Goal: Task Accomplishment & Management: Manage account settings

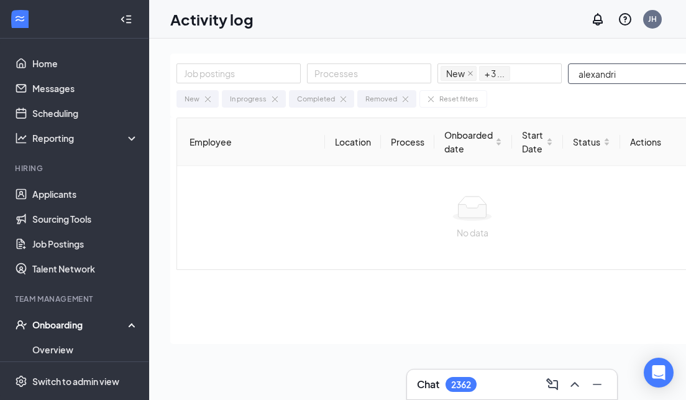
click at [663, 70] on input "alexandri" at bounding box center [627, 73] width 116 height 19
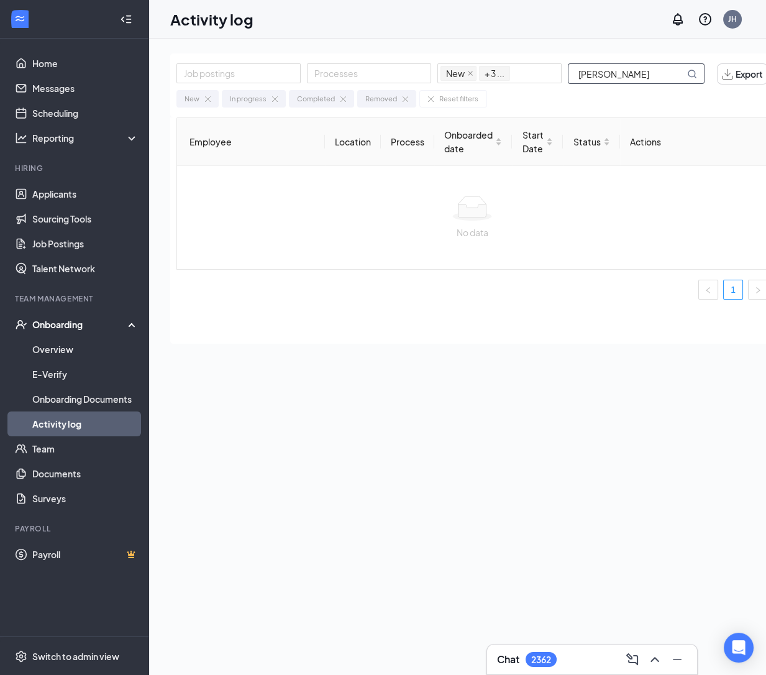
click at [645, 71] on input "[PERSON_NAME]" at bounding box center [627, 73] width 116 height 19
type input "a"
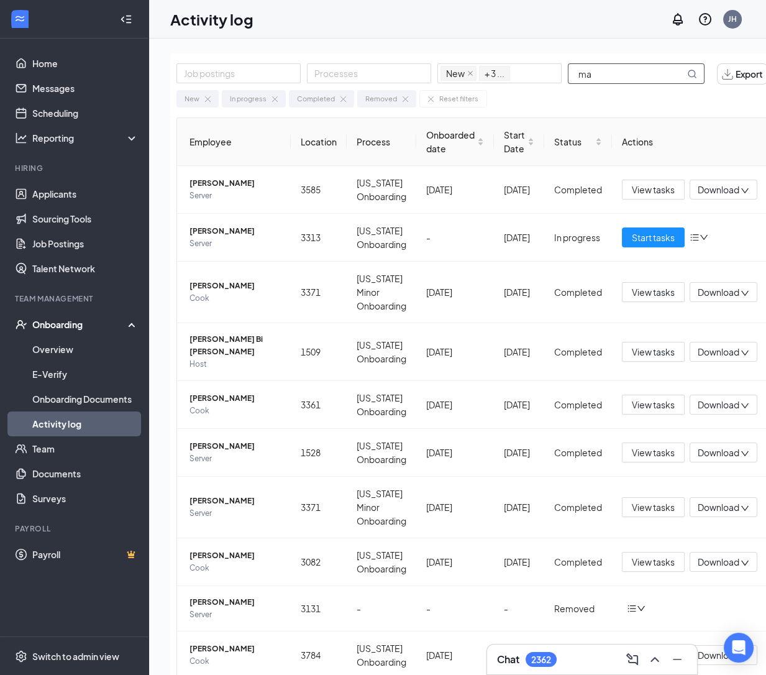
type input "m"
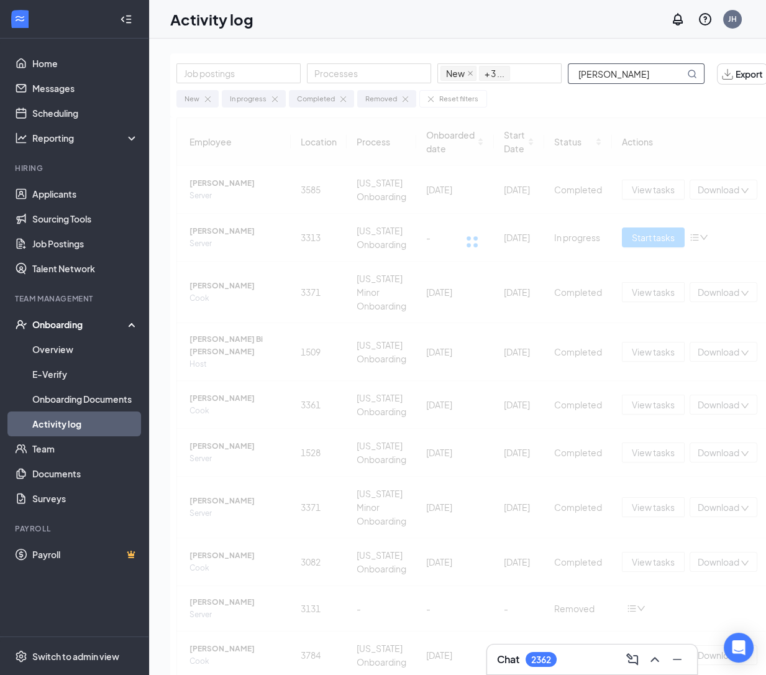
type input "[PERSON_NAME]"
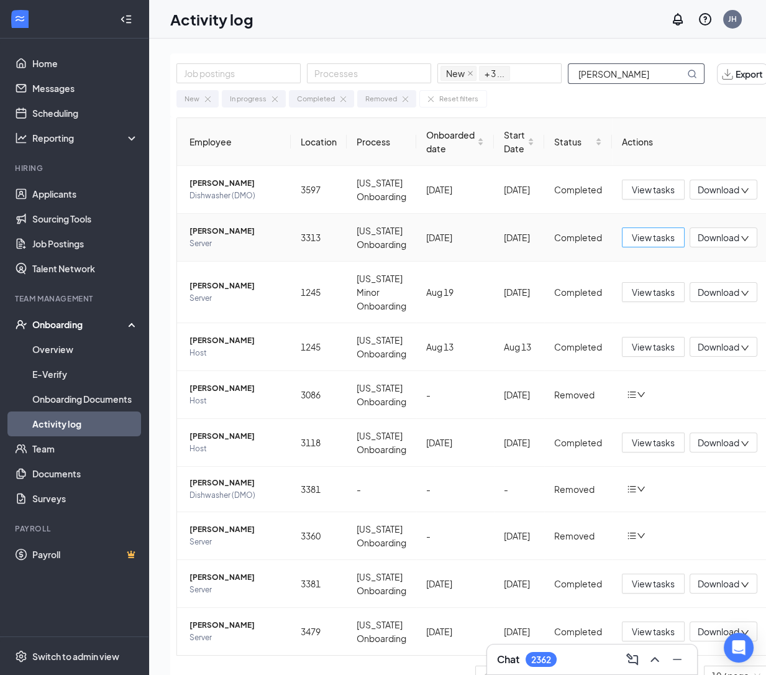
click at [662, 231] on span "View tasks" at bounding box center [653, 238] width 43 height 14
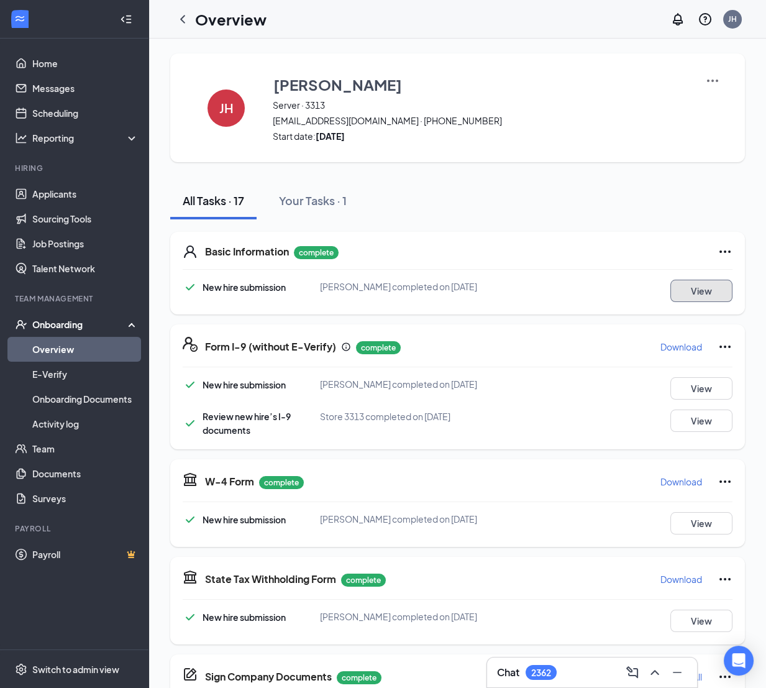
click at [680, 283] on button "View" at bounding box center [702, 291] width 62 height 22
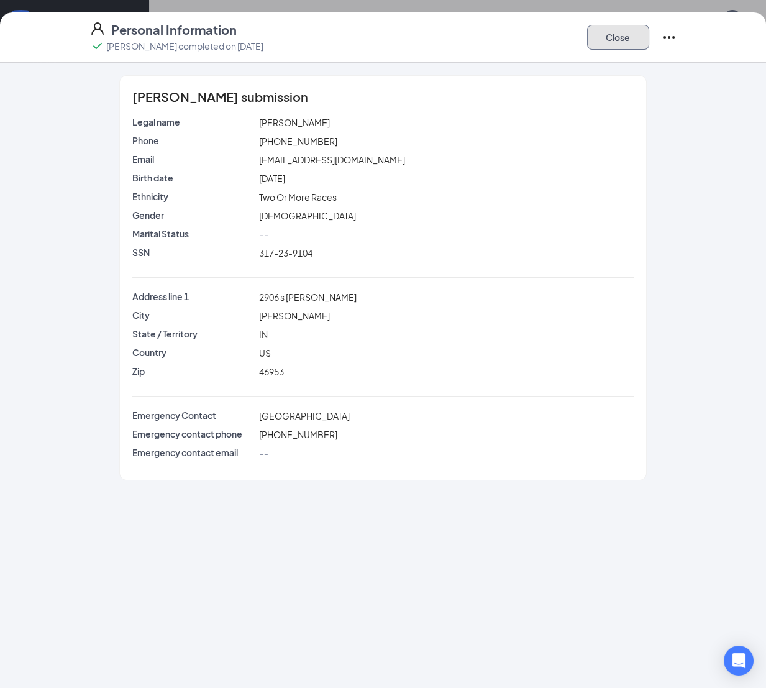
click at [604, 48] on button "Close" at bounding box center [618, 37] width 62 height 25
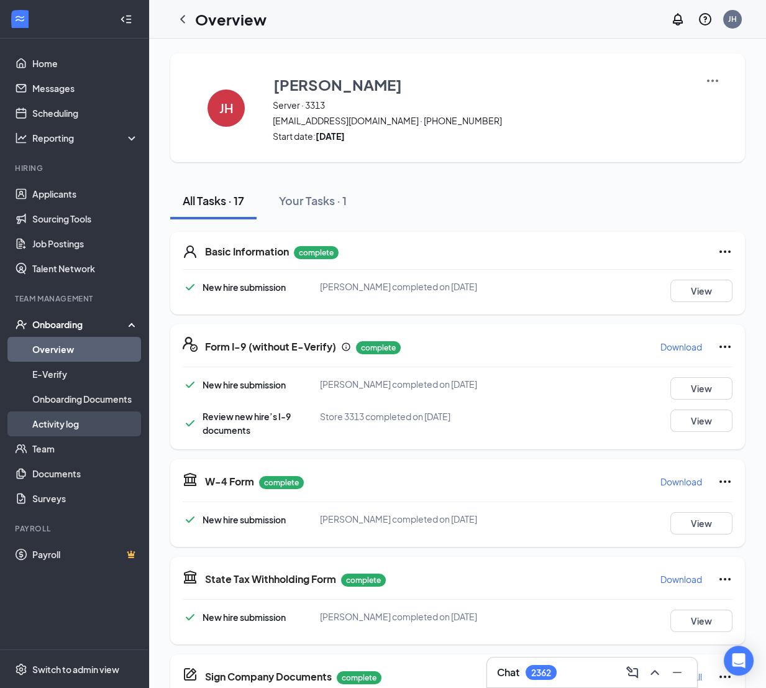
click at [69, 399] on link "Activity log" at bounding box center [85, 424] width 106 height 25
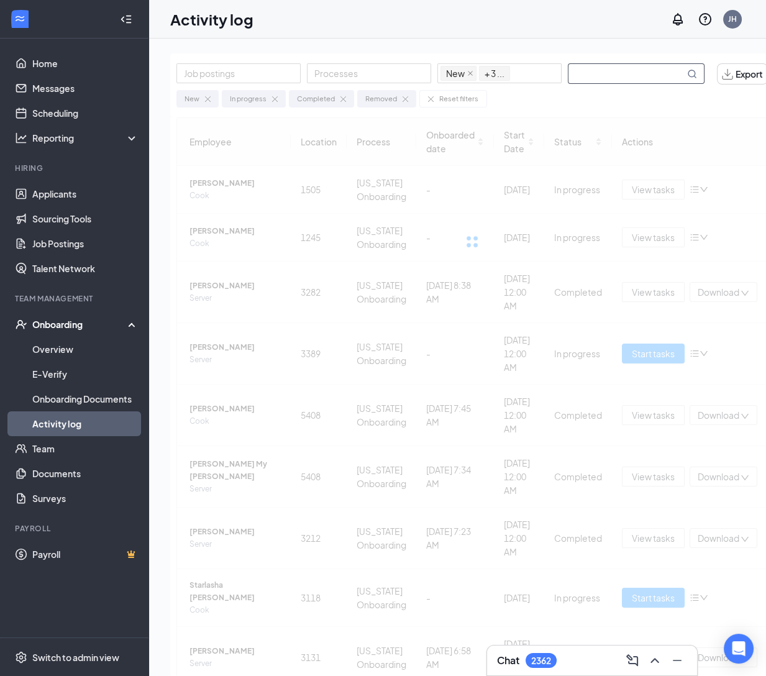
click at [598, 72] on input "text" at bounding box center [627, 73] width 116 height 19
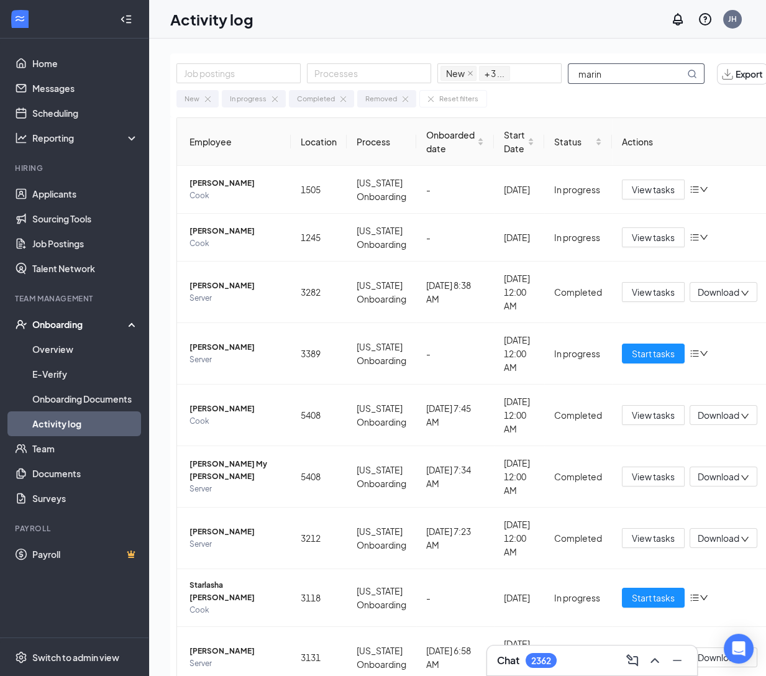
type input "marin"
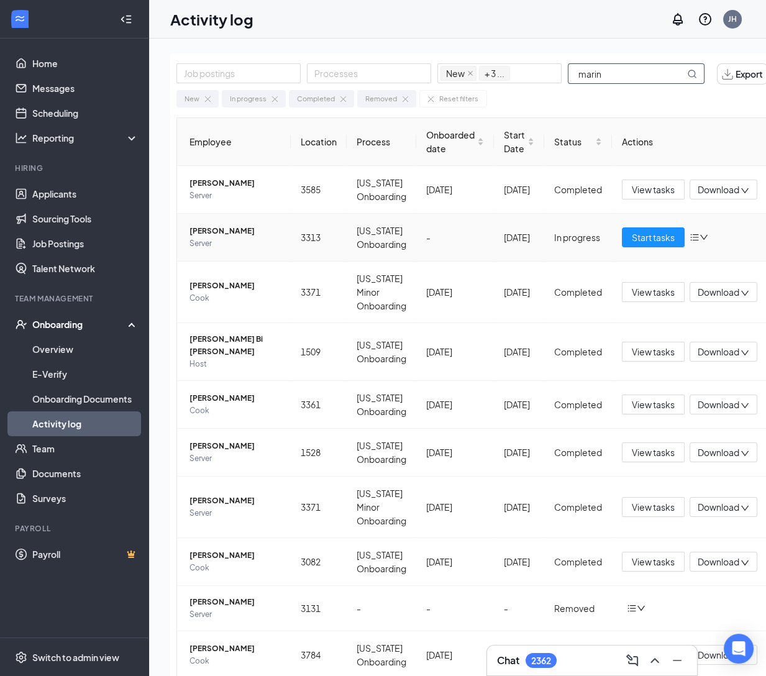
click at [269, 231] on span "[PERSON_NAME]" at bounding box center [235, 231] width 91 height 12
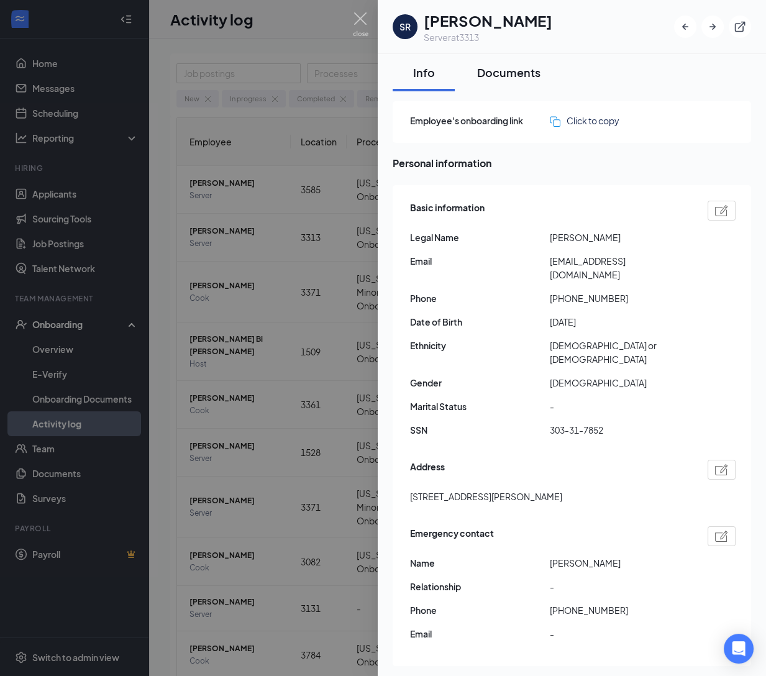
click at [521, 74] on div "Documents" at bounding box center [508, 73] width 63 height 16
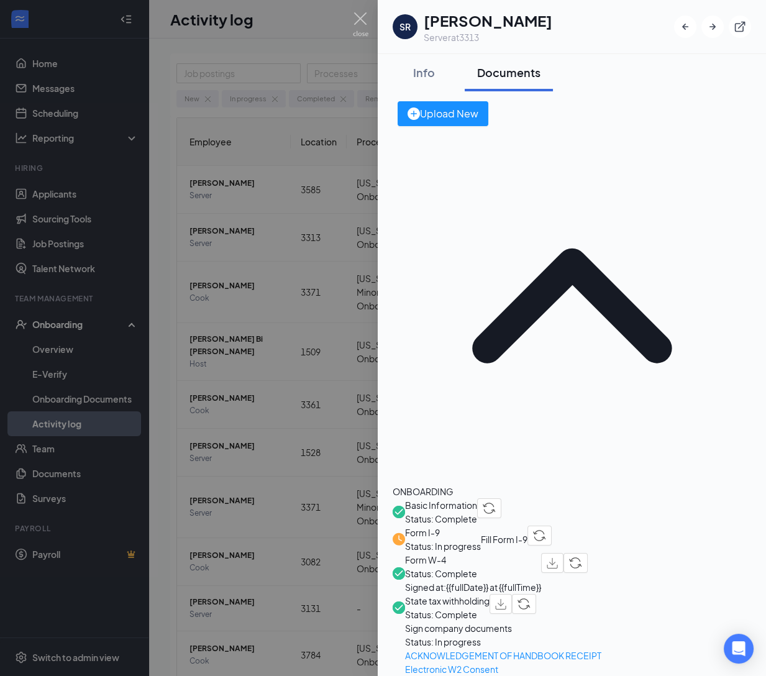
click at [492, 399] on span "Sign company documents" at bounding box center [615, 629] width 420 height 14
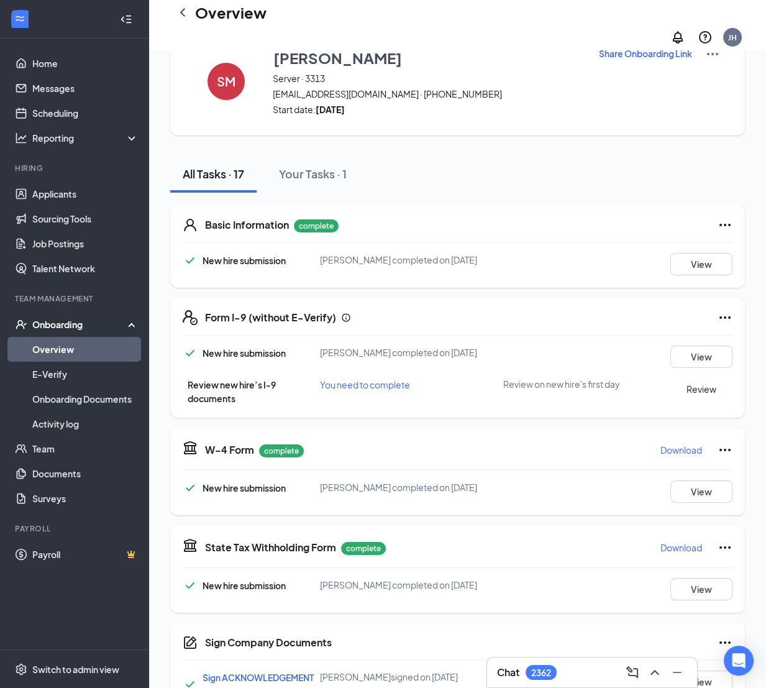
click at [631, 155] on div "All Tasks · 17 Your Tasks · 1" at bounding box center [457, 173] width 575 height 37
click at [486, 155] on div "All Tasks · 17 Your Tasks · 1" at bounding box center [457, 173] width 575 height 37
click at [56, 399] on link "Activity log" at bounding box center [85, 424] width 106 height 25
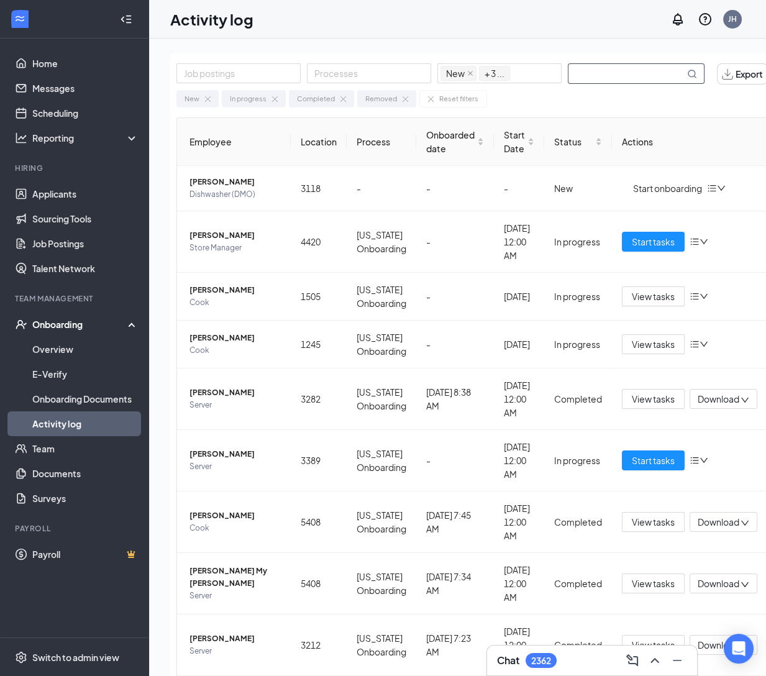
click at [630, 64] on input "text" at bounding box center [627, 73] width 116 height 19
type input "marin"
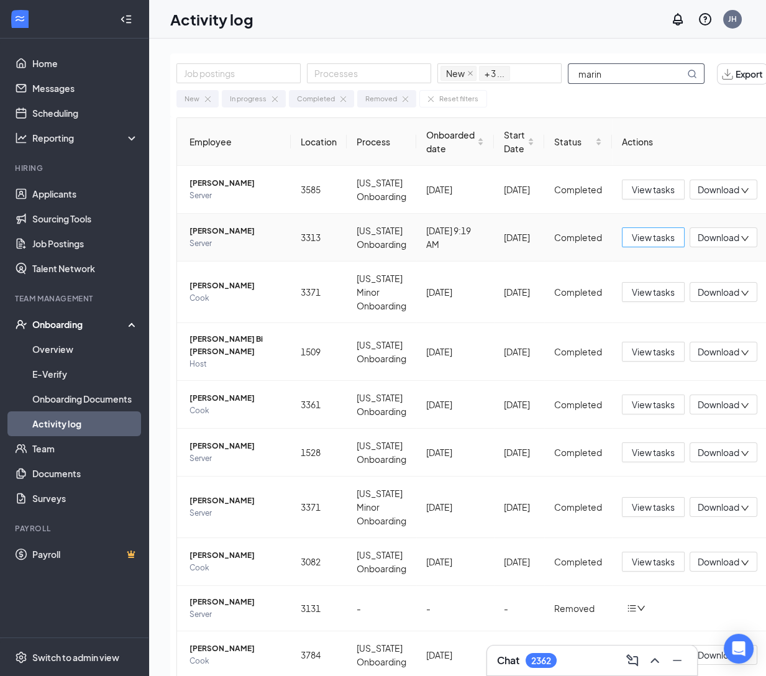
click at [681, 236] on button "View tasks" at bounding box center [653, 238] width 63 height 20
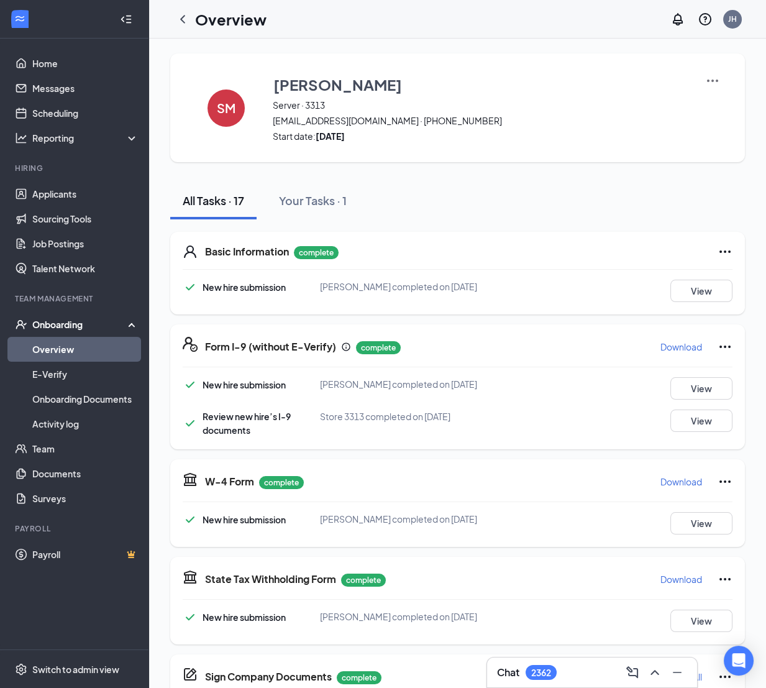
click at [398, 196] on div "All Tasks · 17 Your Tasks · 1" at bounding box center [457, 200] width 575 height 37
click at [49, 399] on link "Activity log" at bounding box center [85, 424] width 106 height 25
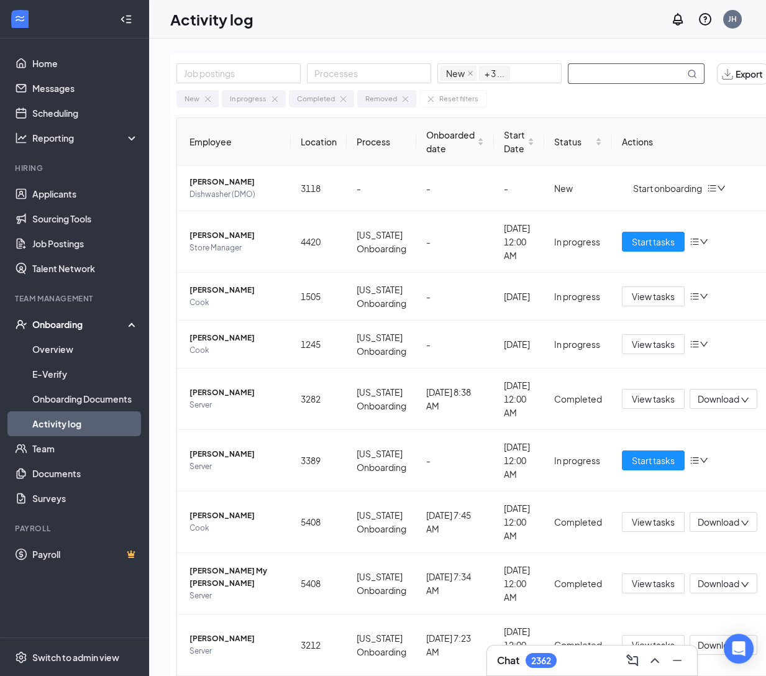
click at [619, 79] on input "text" at bounding box center [627, 73] width 116 height 19
type input "[PERSON_NAME]"
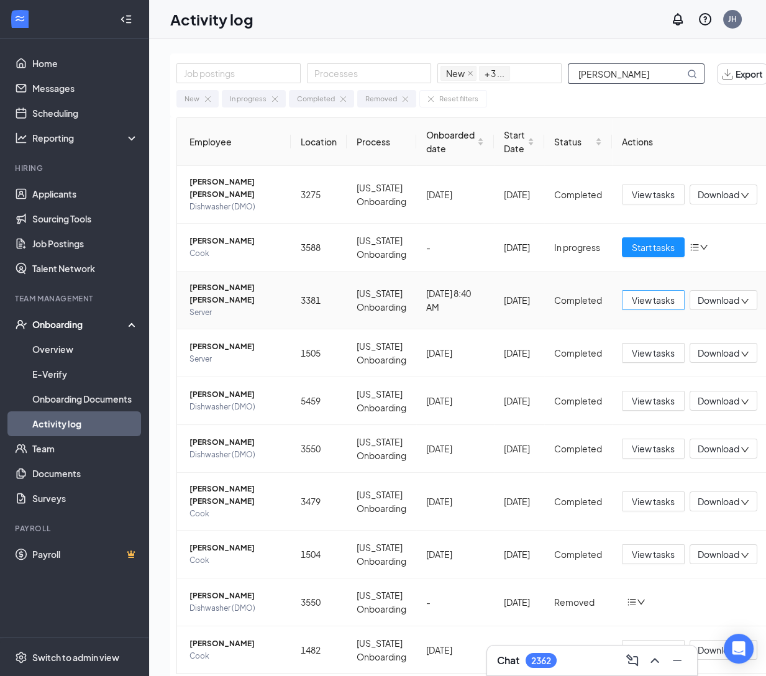
click at [653, 293] on span "View tasks" at bounding box center [653, 300] width 43 height 14
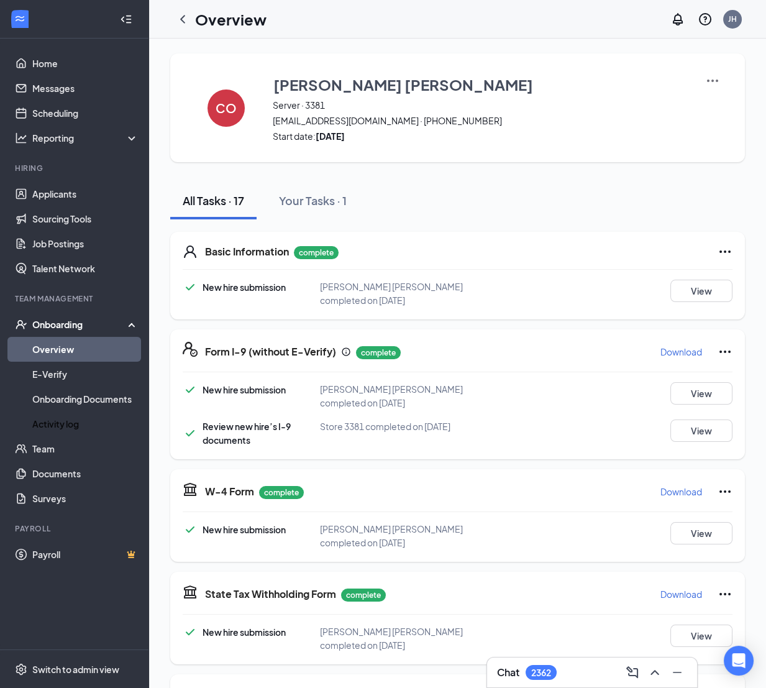
click at [671, 351] on p "Download" at bounding box center [682, 352] width 42 height 12
click at [668, 399] on p "Download" at bounding box center [682, 594] width 42 height 12
click at [51, 399] on link "Activity log" at bounding box center [85, 424] width 106 height 25
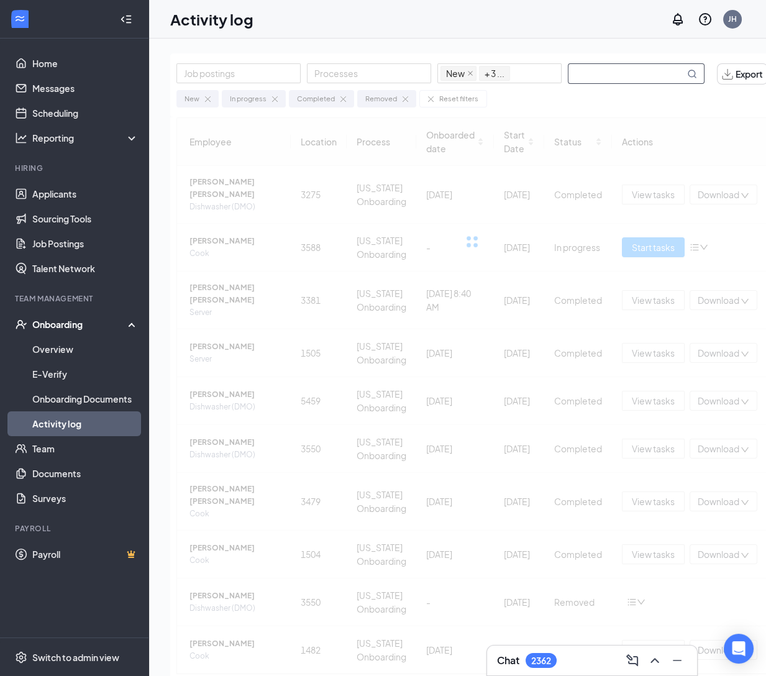
click at [653, 71] on input "text" at bounding box center [627, 73] width 116 height 19
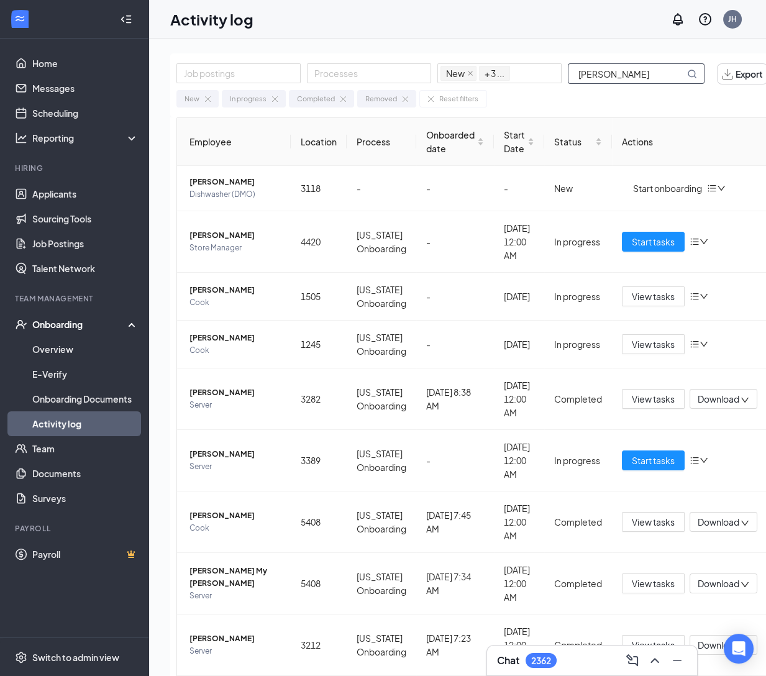
type input "[PERSON_NAME]"
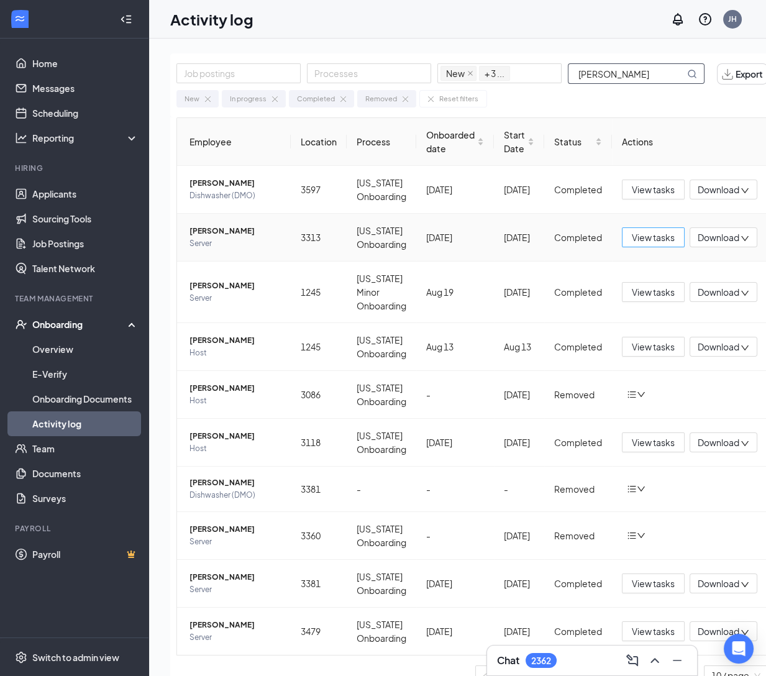
drag, startPoint x: 643, startPoint y: 238, endPoint x: 626, endPoint y: 252, distance: 21.7
click at [643, 237] on span "View tasks" at bounding box center [653, 238] width 43 height 14
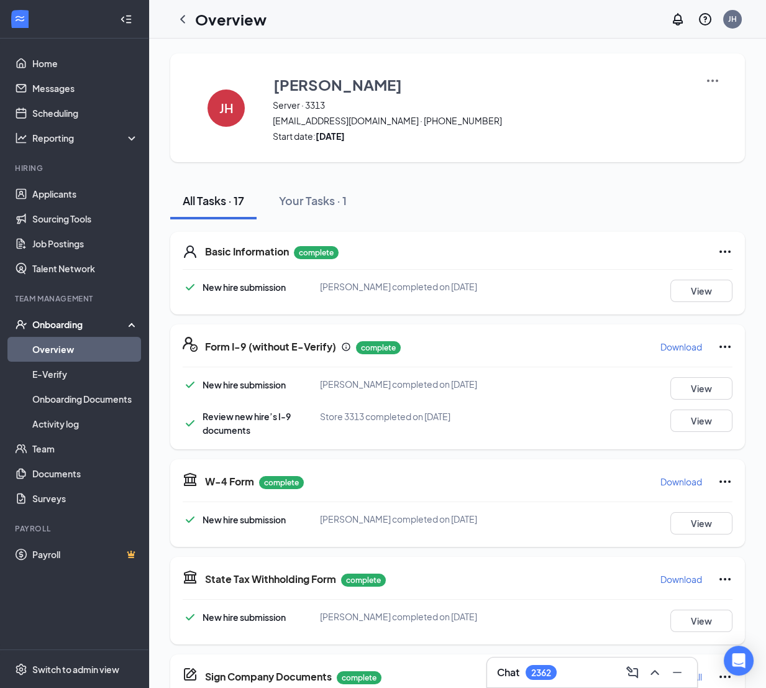
click at [668, 348] on p "Download" at bounding box center [682, 347] width 42 height 12
click at [686, 349] on icon "Ellipses" at bounding box center [725, 346] width 15 height 15
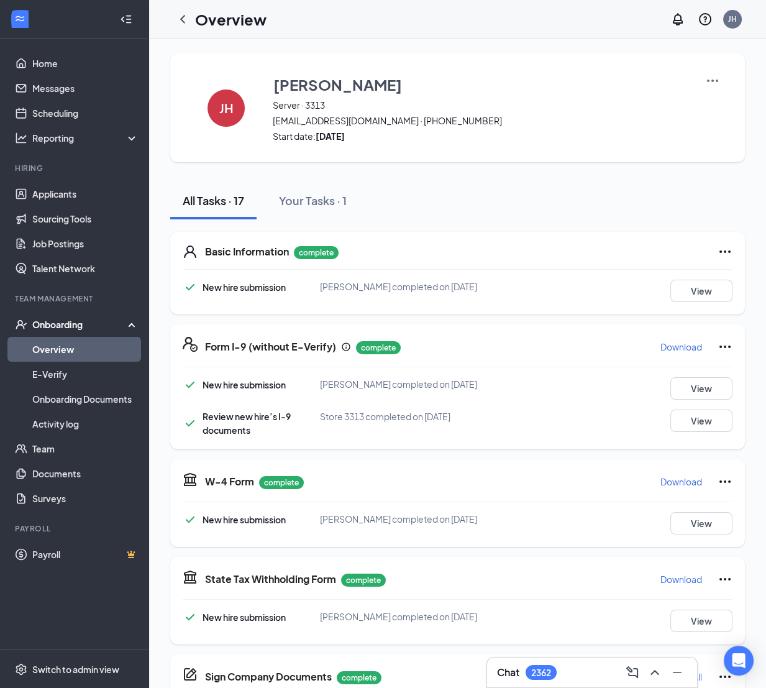
click at [596, 191] on div "All Tasks · 17 Your Tasks · 1" at bounding box center [457, 200] width 575 height 37
click at [686, 399] on button "Download" at bounding box center [681, 579] width 43 height 20
click at [354, 189] on button "Your Tasks · 1" at bounding box center [313, 200] width 93 height 37
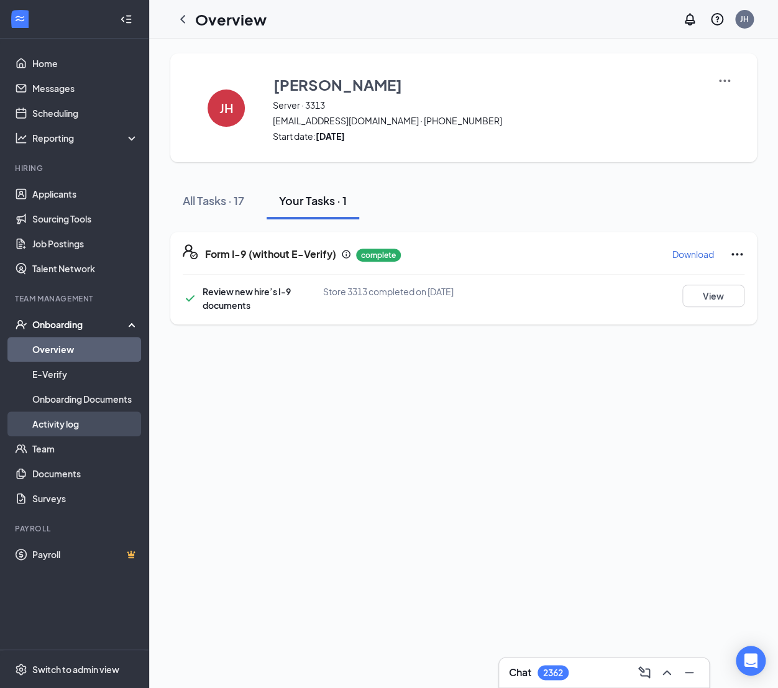
click at [64, 399] on link "Activity log" at bounding box center [85, 424] width 106 height 25
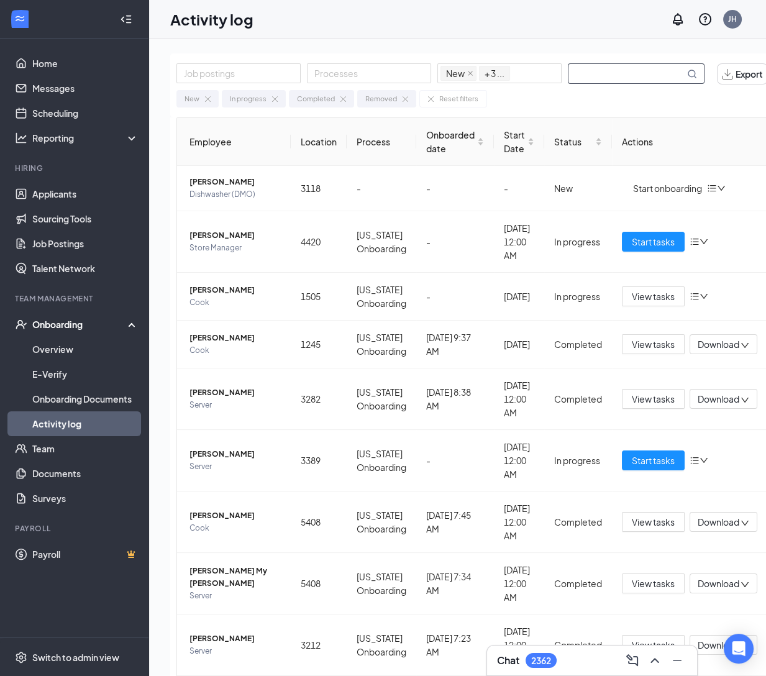
click at [605, 68] on input "text" at bounding box center [627, 73] width 116 height 19
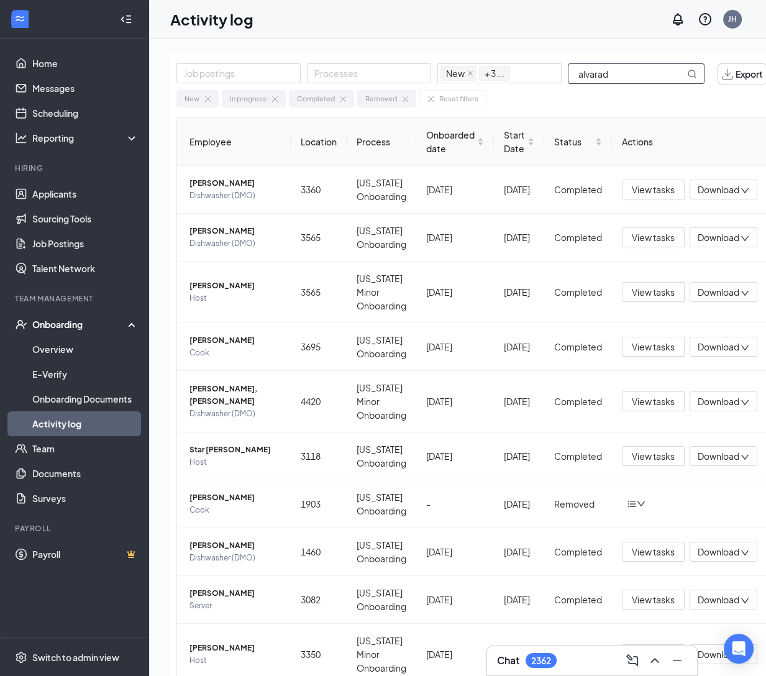
drag, startPoint x: 645, startPoint y: 73, endPoint x: 249, endPoint y: 56, distance: 397.0
click at [285, 60] on div "Job postings Processes New In progress Completed Removed + 3 ... alvarad Export…" at bounding box center [472, 85] width 604 height 64
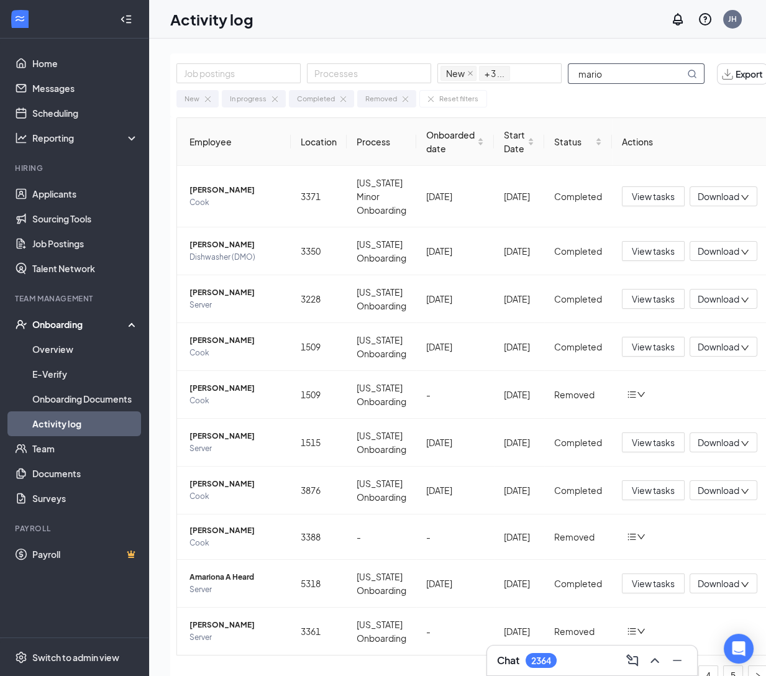
drag, startPoint x: 364, startPoint y: 32, endPoint x: 316, endPoint y: 42, distance: 48.9
click at [341, 31] on div "Activity log JH Chat 2364 Job postings Processes New In progress Completed Remo…" at bounding box center [457, 366] width 617 height 732
drag, startPoint x: 520, startPoint y: 67, endPoint x: 441, endPoint y: 73, distance: 78.6
click at [441, 73] on div "Job postings Processes New In progress Completed Removed + 3 ... [GEOGRAPHIC_DA…" at bounding box center [447, 73] width 541 height 21
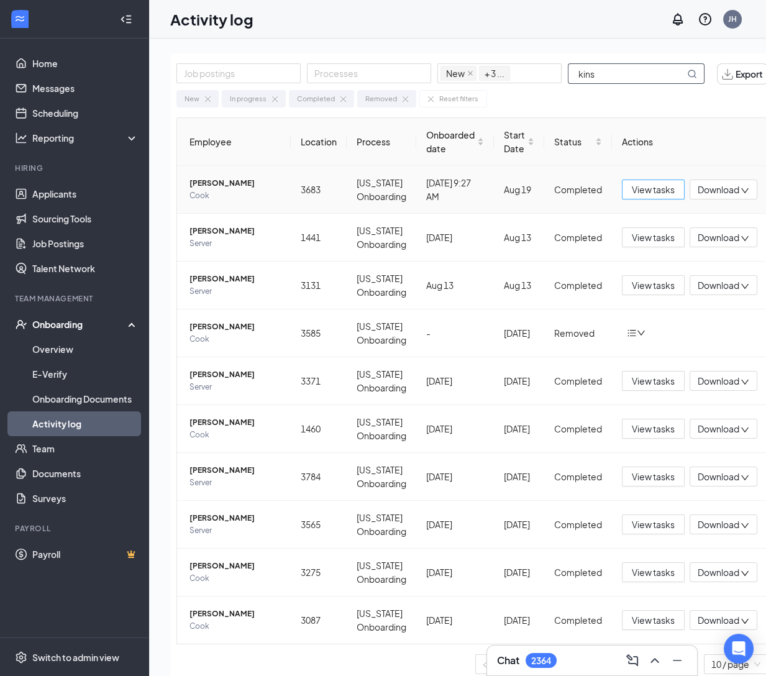
type input "kins"
click at [645, 189] on span "View tasks" at bounding box center [653, 190] width 43 height 14
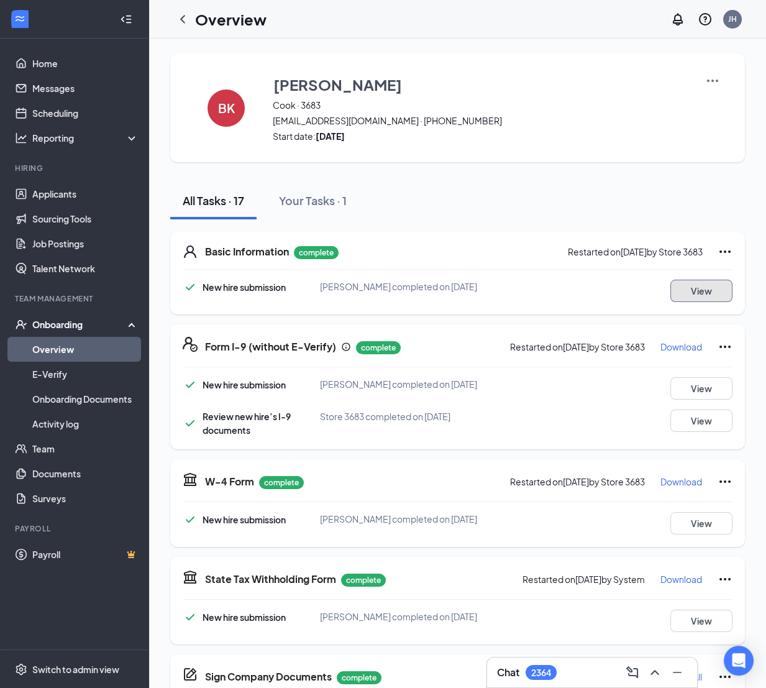
click at [679, 288] on button "View" at bounding box center [702, 291] width 62 height 22
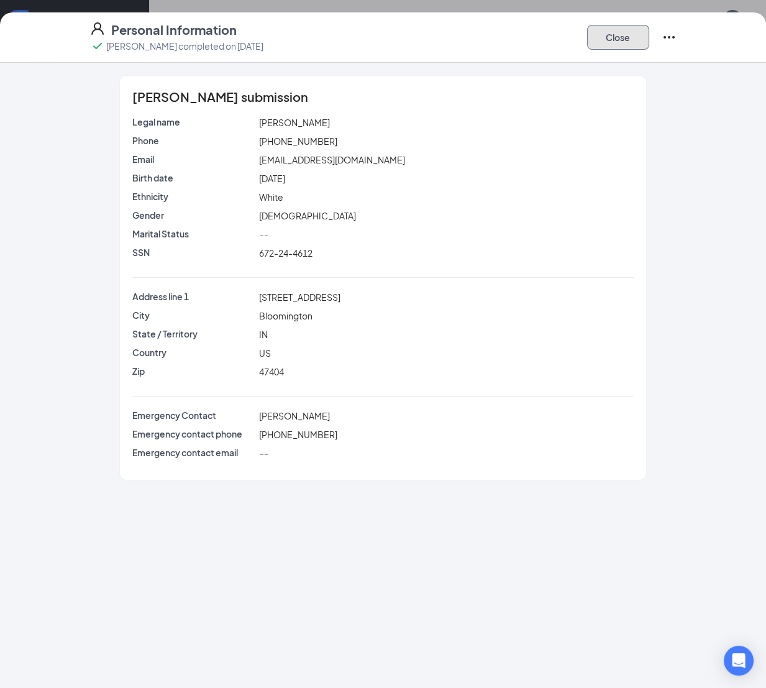
click at [629, 34] on button "Close" at bounding box center [618, 37] width 62 height 25
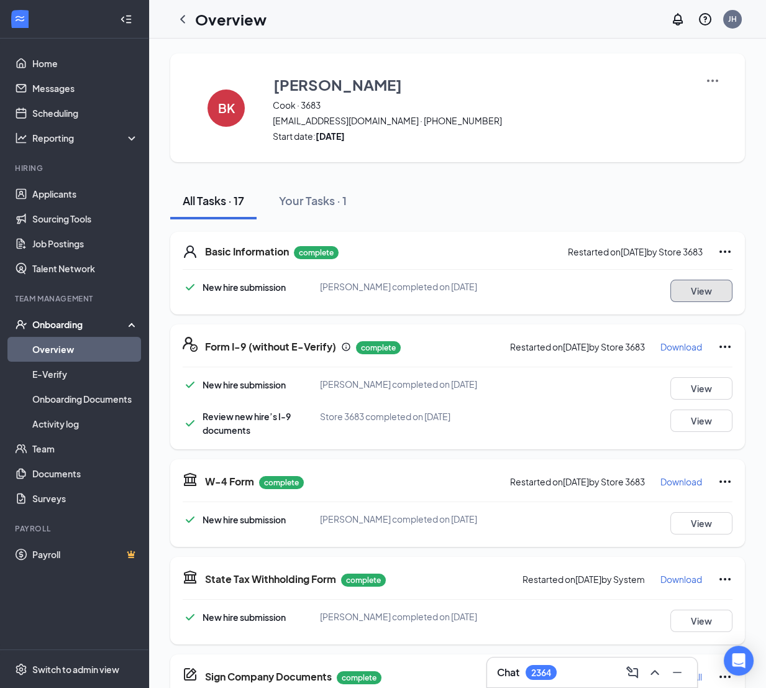
scroll to position [207, 0]
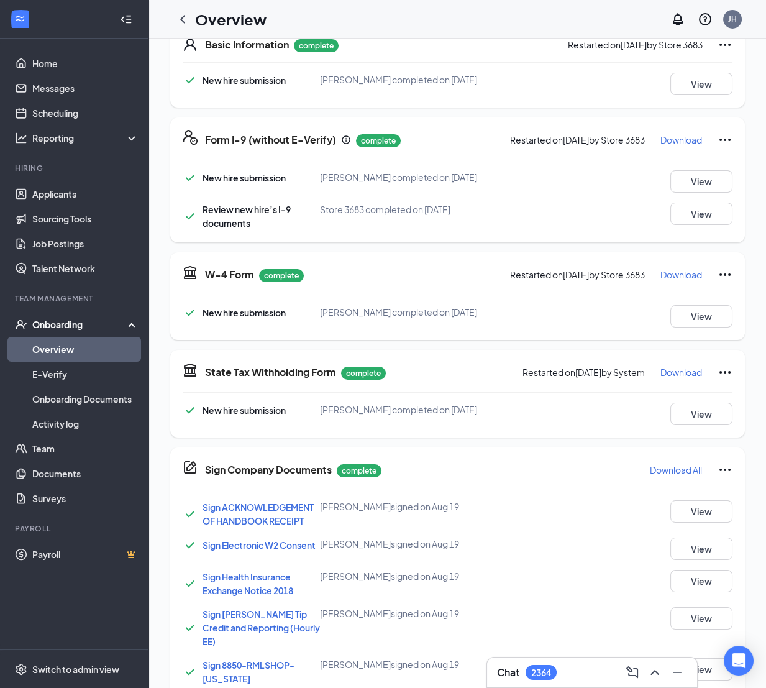
click at [676, 368] on p "Download" at bounding box center [682, 372] width 42 height 12
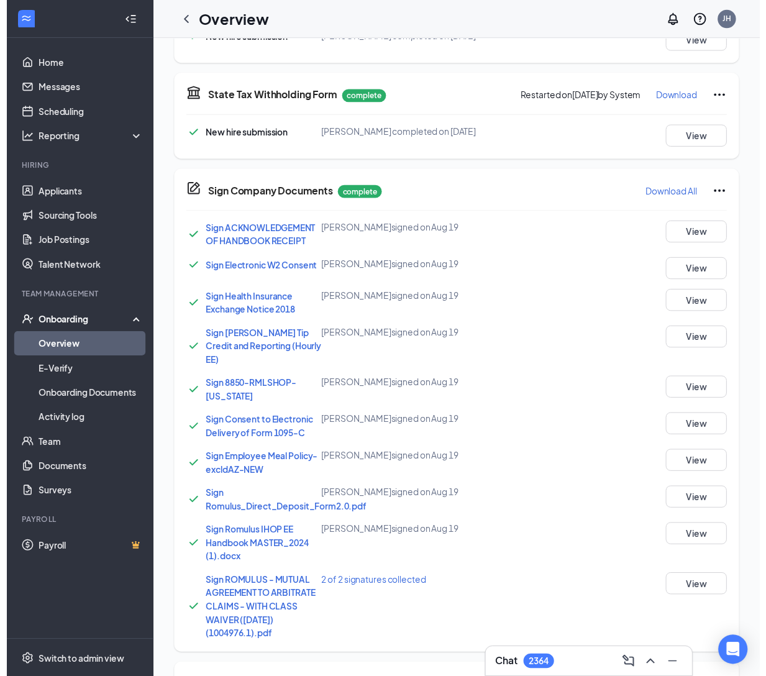
scroll to position [622, 0]
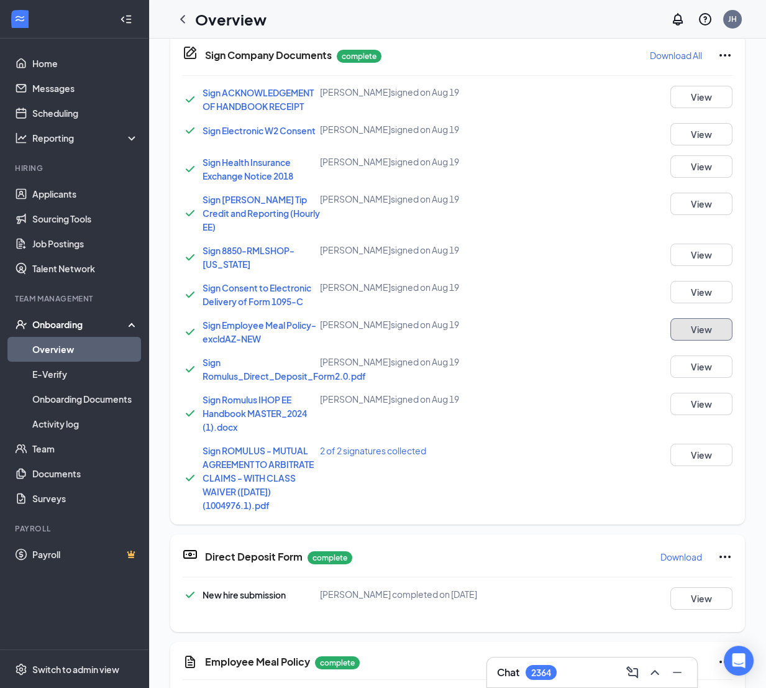
click at [686, 318] on button "View" at bounding box center [702, 329] width 62 height 22
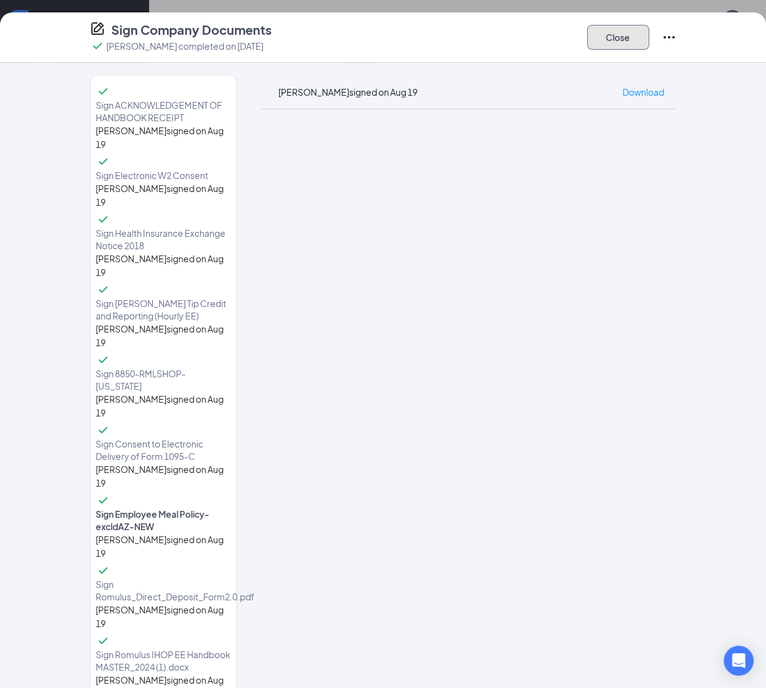
click at [628, 35] on button "Close" at bounding box center [618, 37] width 62 height 25
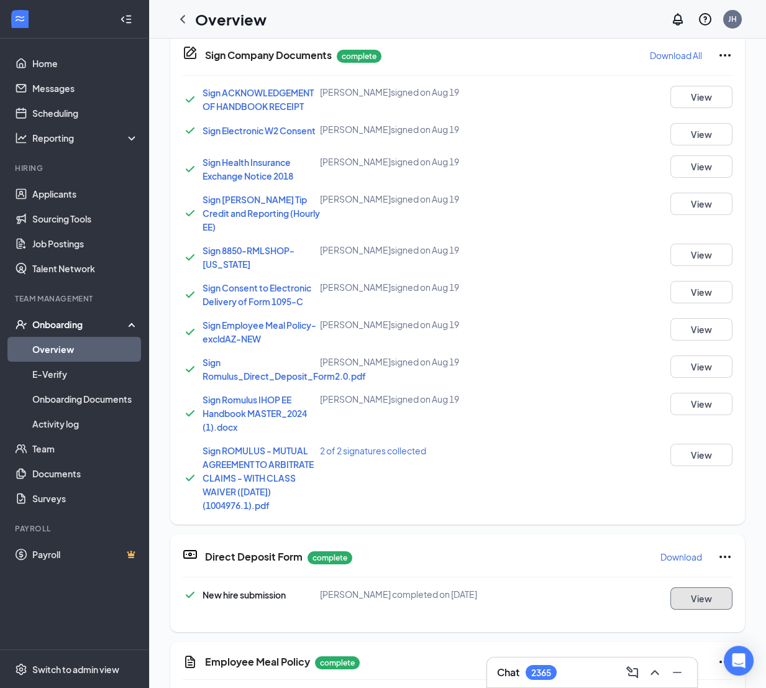
click at [686, 399] on button "View" at bounding box center [702, 598] width 62 height 22
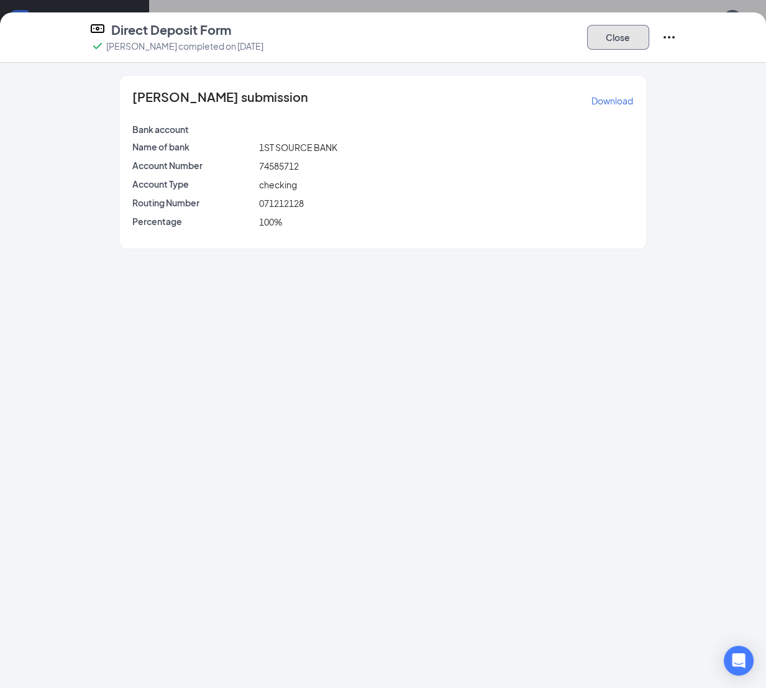
click at [637, 30] on button "Close" at bounding box center [618, 37] width 62 height 25
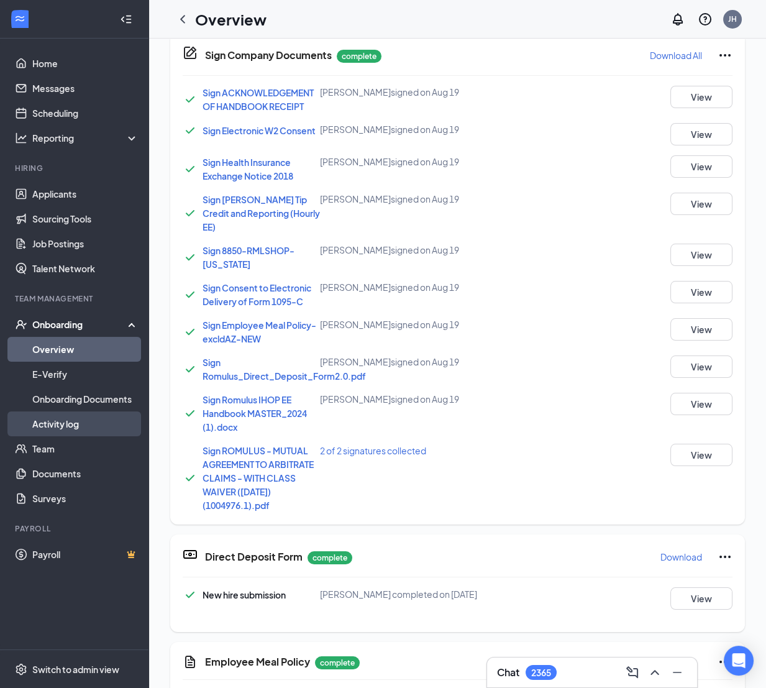
click at [58, 399] on link "Activity log" at bounding box center [85, 424] width 106 height 25
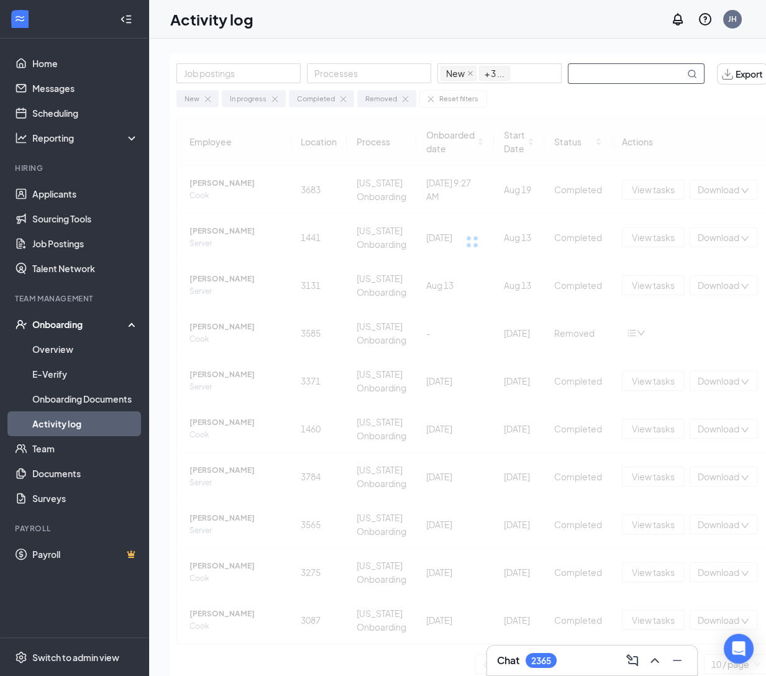
click at [636, 73] on input "text" at bounding box center [627, 73] width 116 height 19
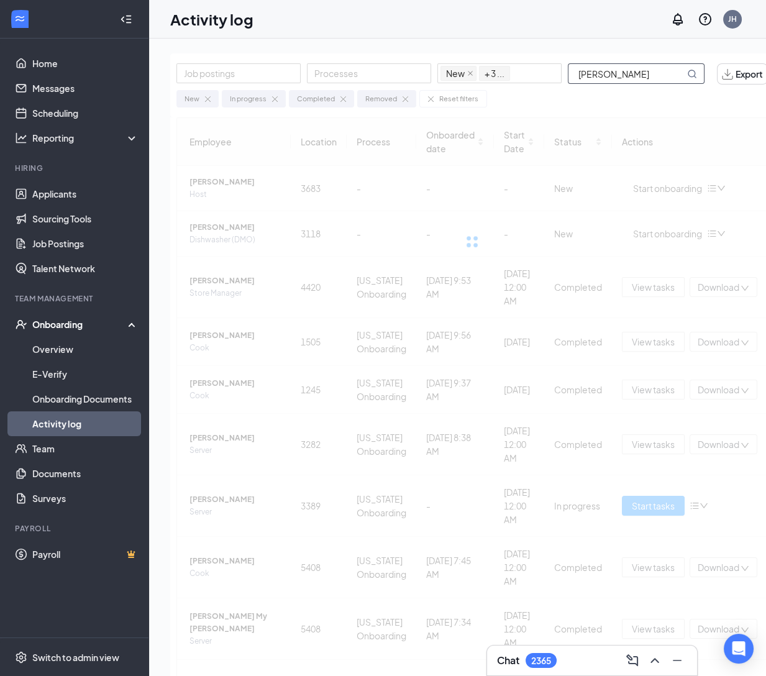
type input "[PERSON_NAME]"
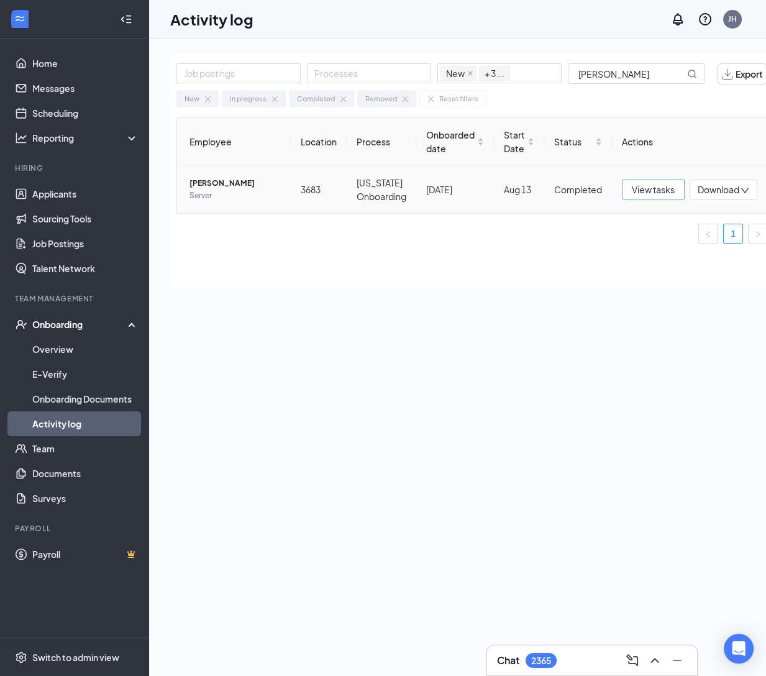
click at [651, 188] on span "View tasks" at bounding box center [653, 190] width 43 height 14
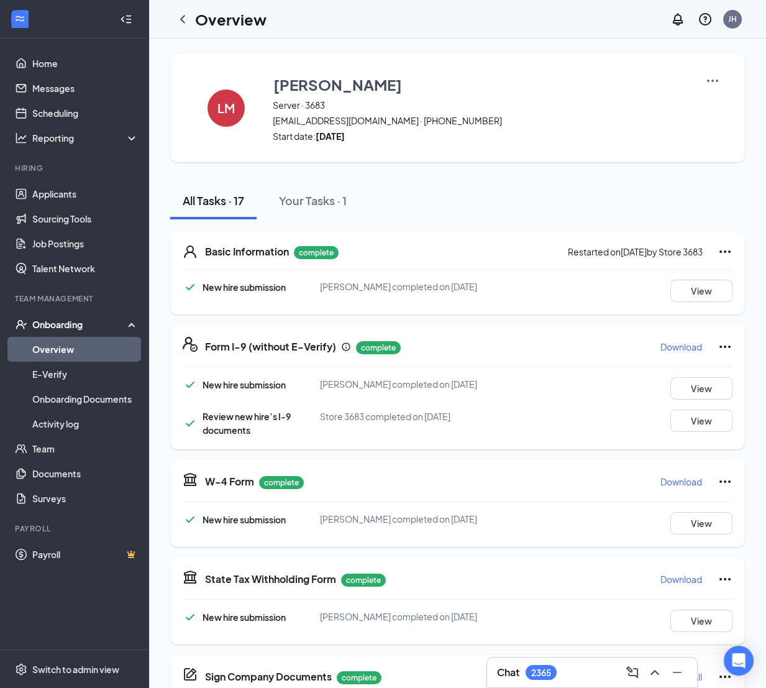
click at [662, 346] on p "Download" at bounding box center [682, 347] width 42 height 12
click at [642, 399] on div "W-4 Form complete Download" at bounding box center [469, 482] width 528 height 20
click at [661, 399] on p "Download" at bounding box center [682, 482] width 42 height 12
click at [668, 399] on p "Download" at bounding box center [682, 579] width 42 height 12
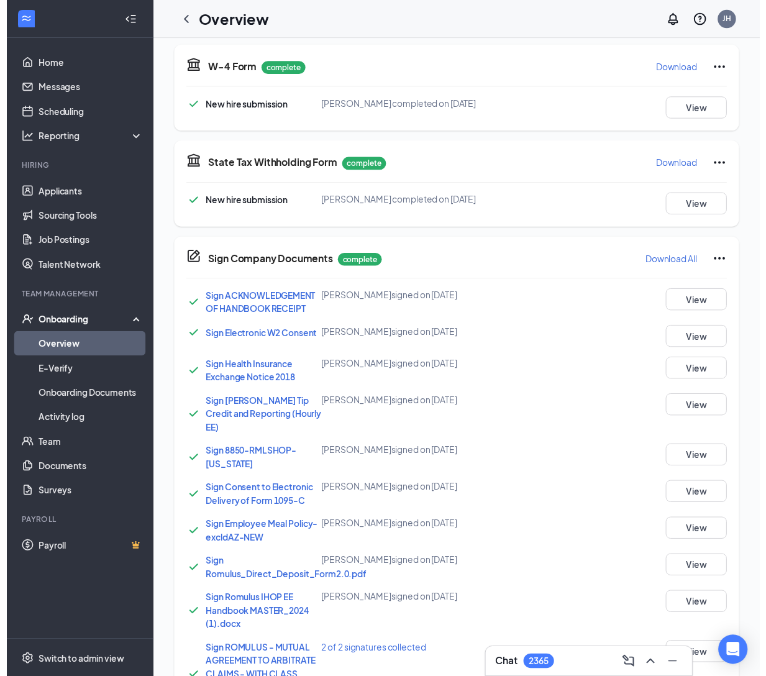
scroll to position [637, 0]
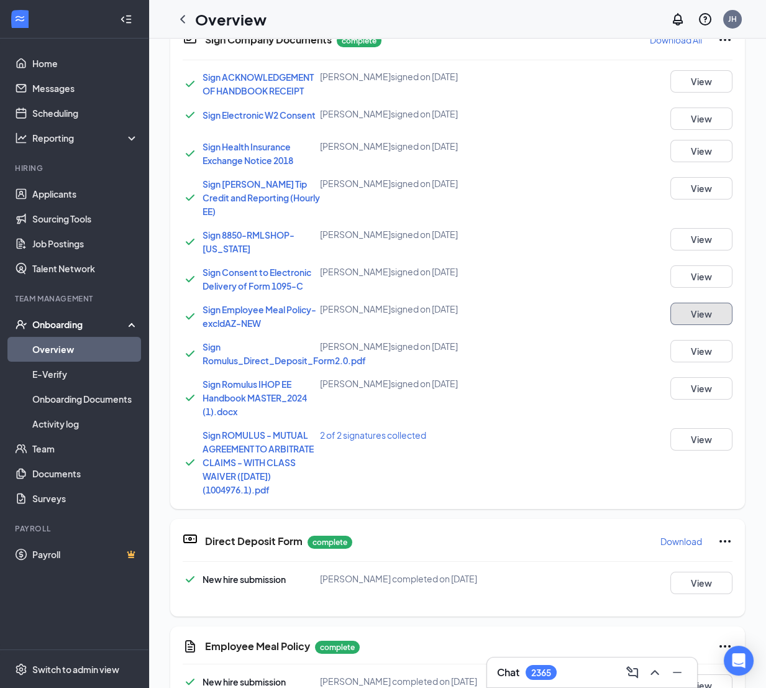
click at [686, 325] on button "View" at bounding box center [702, 314] width 62 height 22
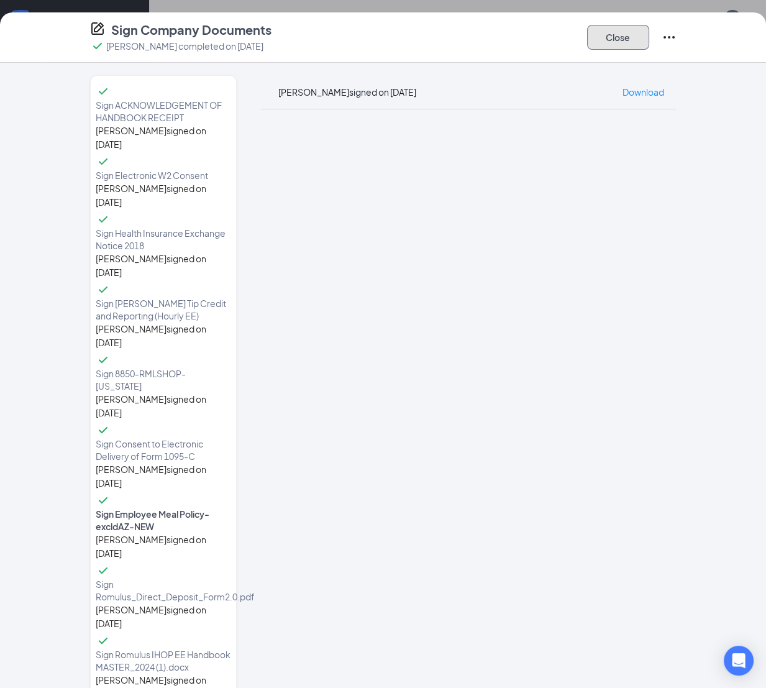
click at [625, 37] on button "Close" at bounding box center [618, 37] width 62 height 25
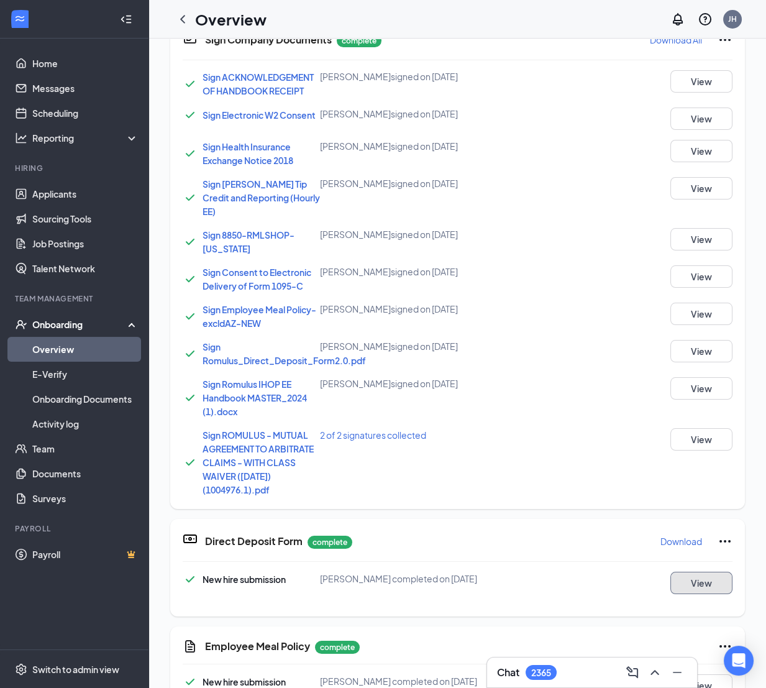
click at [679, 399] on button "View" at bounding box center [702, 583] width 62 height 22
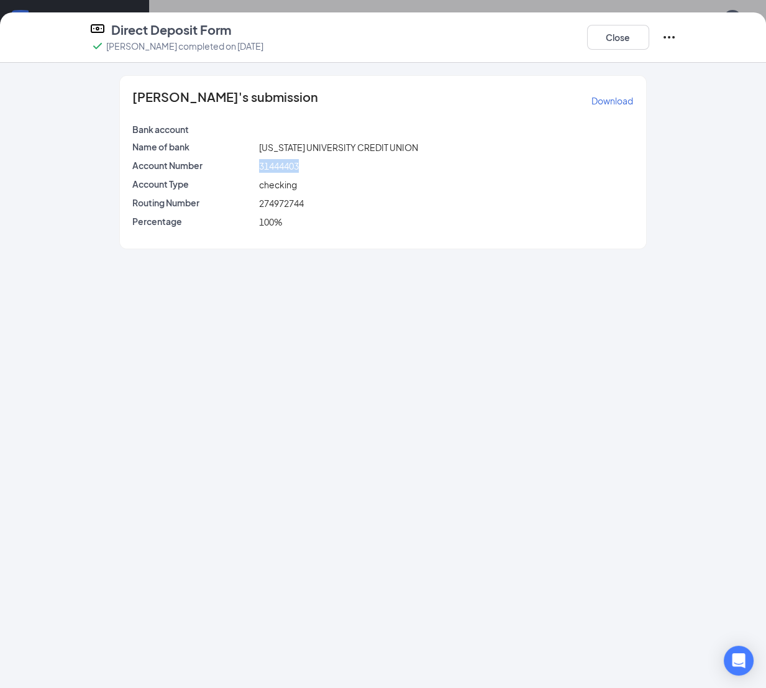
drag, startPoint x: 318, startPoint y: 172, endPoint x: 259, endPoint y: 166, distance: 59.9
click at [259, 166] on div "31444403" at bounding box center [447, 166] width 380 height 14
copy span "31444403"
click at [602, 50] on div "Close" at bounding box center [632, 37] width 90 height 32
click at [611, 43] on button "Close" at bounding box center [618, 37] width 62 height 25
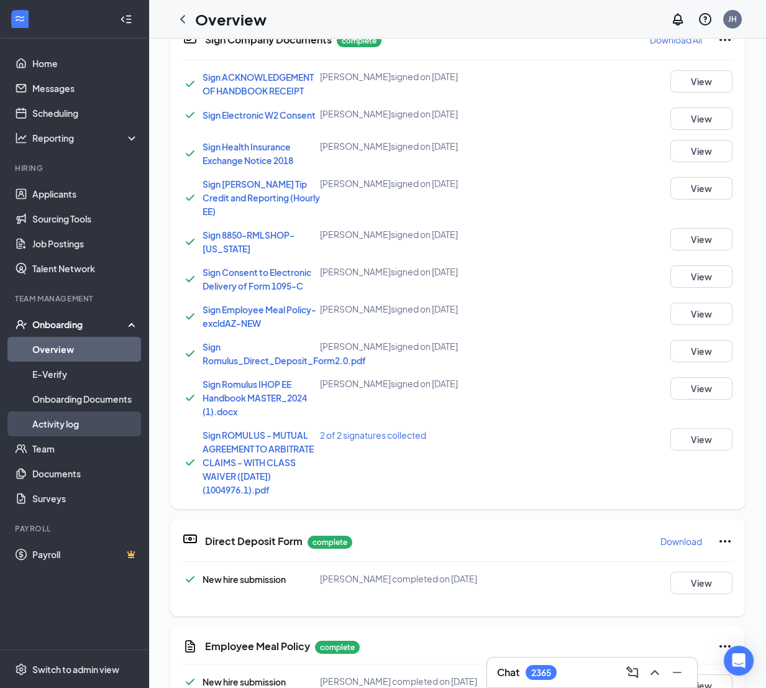
click at [56, 399] on link "Activity log" at bounding box center [85, 424] width 106 height 25
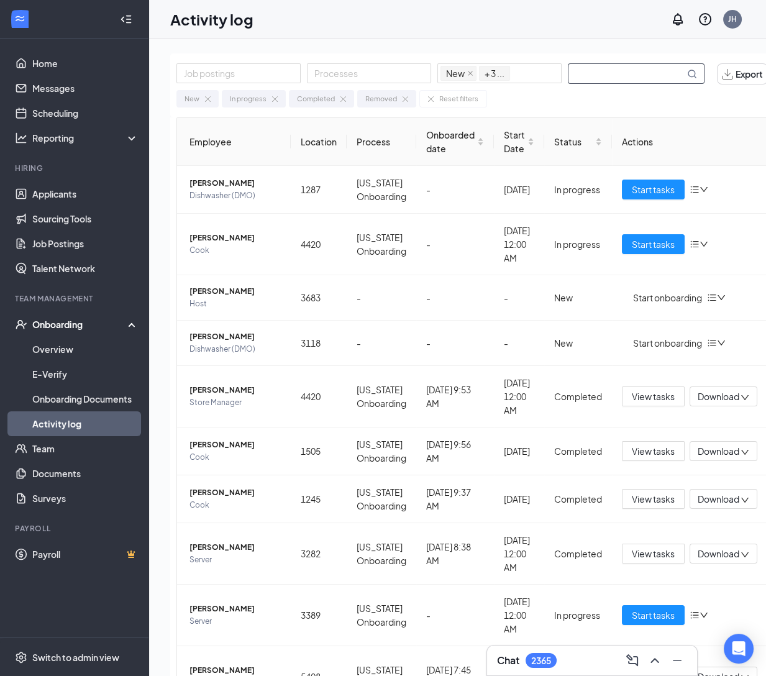
click at [629, 75] on input "text" at bounding box center [627, 73] width 116 height 19
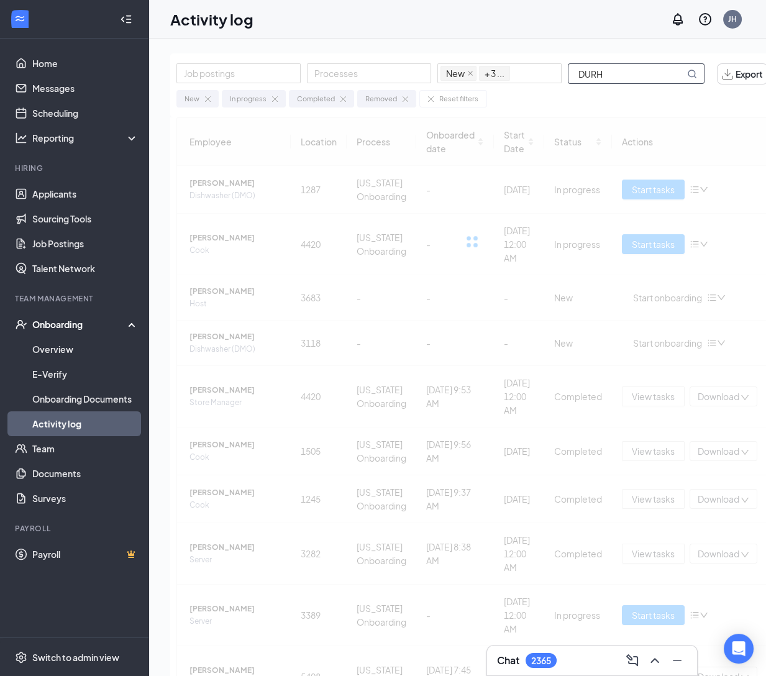
type input "DURH"
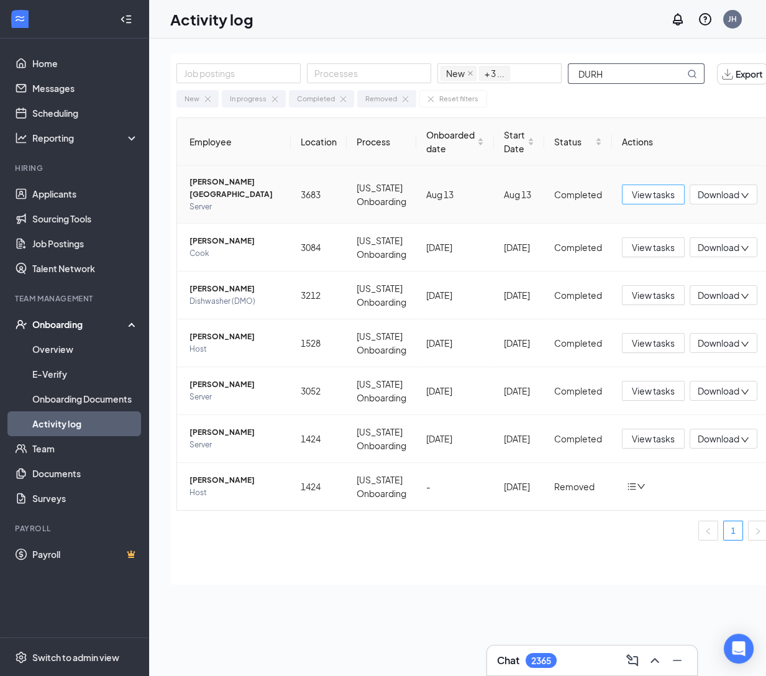
click at [640, 185] on button "View tasks" at bounding box center [653, 195] width 63 height 20
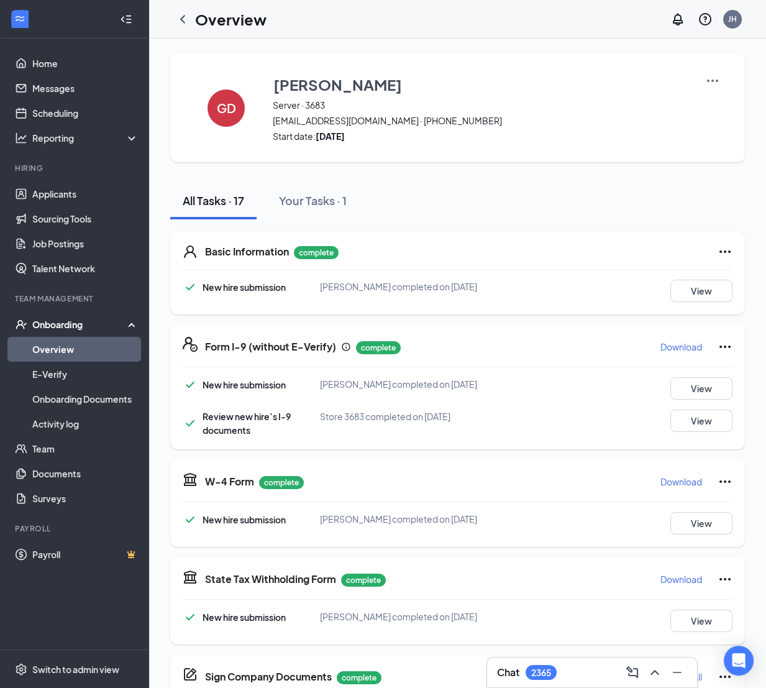
click at [682, 351] on p "Download" at bounding box center [682, 347] width 42 height 12
click at [686, 293] on button "View" at bounding box center [702, 291] width 62 height 22
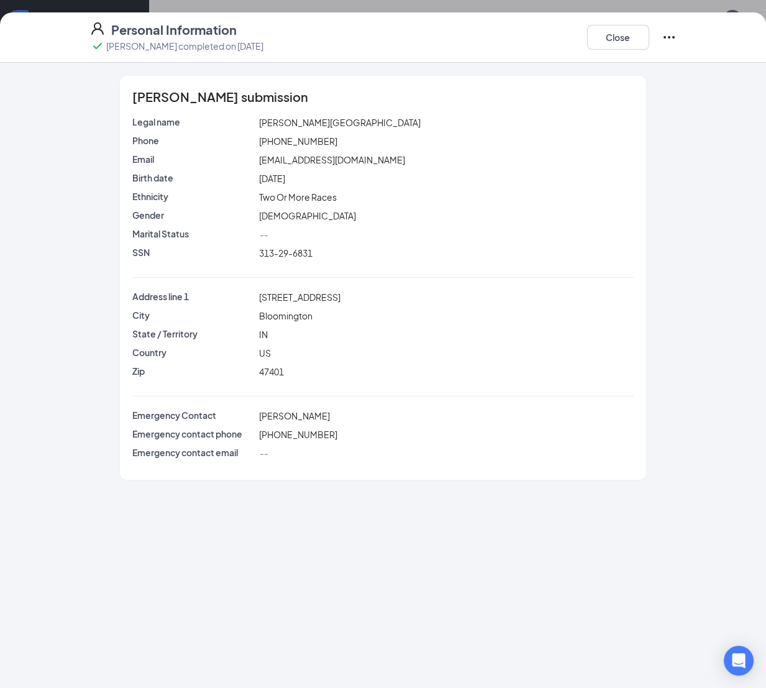
drag, startPoint x: 676, startPoint y: 185, endPoint x: 591, endPoint y: 162, distance: 88.4
click at [676, 185] on div "[PERSON_NAME] submission Legal name [GEOGRAPHIC_DATA][PERSON_NAME][GEOGRAPHIC_D…" at bounding box center [383, 277] width 637 height 405
click at [607, 35] on button "Close" at bounding box center [618, 37] width 62 height 25
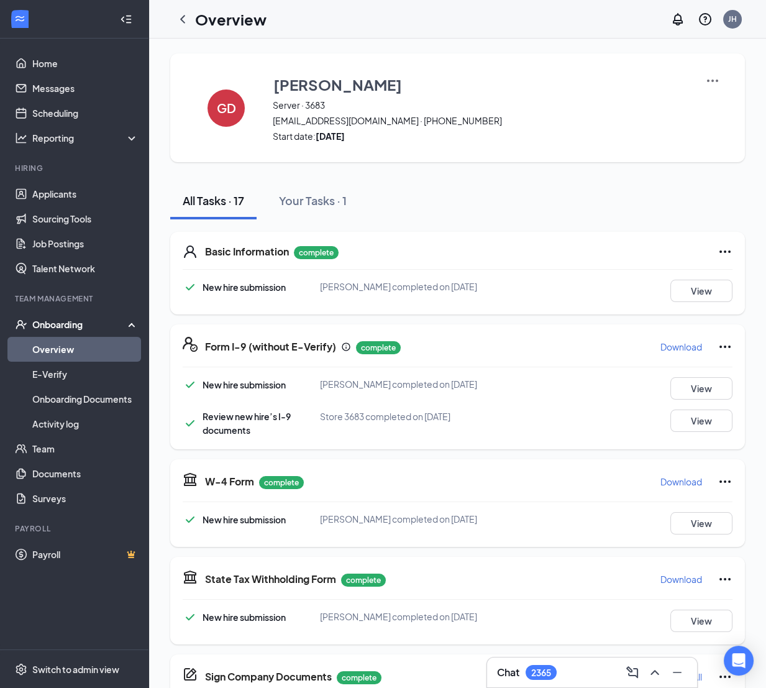
drag, startPoint x: 672, startPoint y: 352, endPoint x: 649, endPoint y: 346, distance: 23.8
click at [673, 352] on p "Download" at bounding box center [682, 347] width 42 height 12
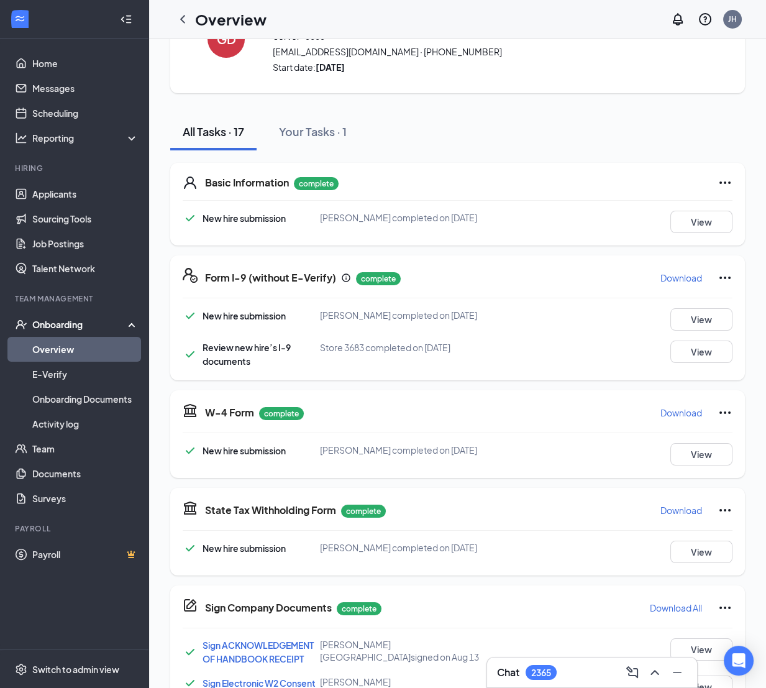
click at [663, 399] on p "Download" at bounding box center [682, 413] width 42 height 12
click at [666, 399] on p "Download" at bounding box center [682, 510] width 42 height 12
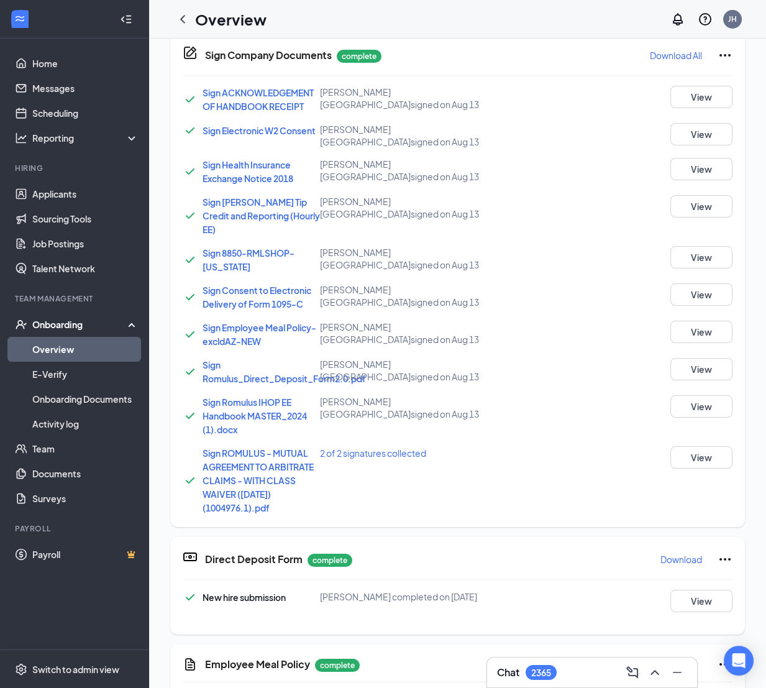
scroll to position [637, 0]
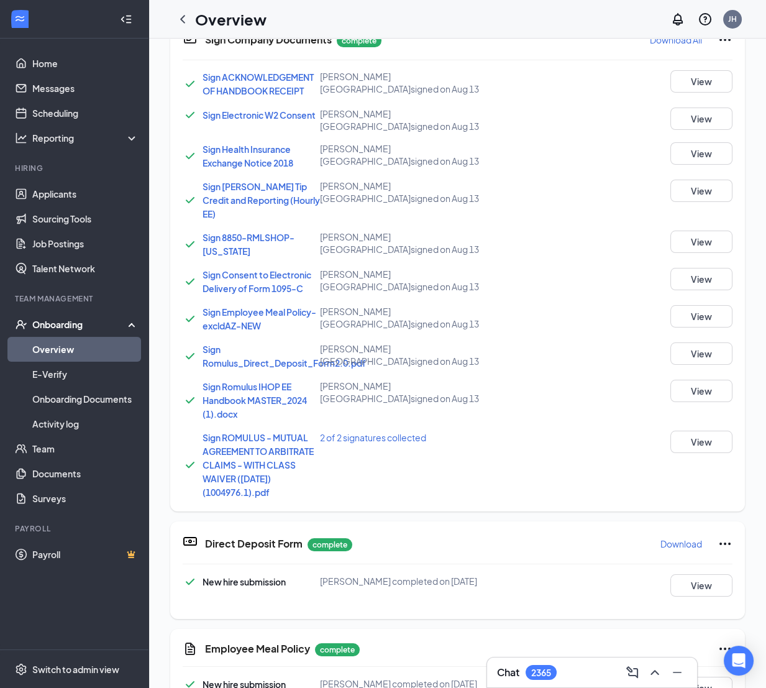
click at [686, 319] on div "Sign Company Documents complete Download All Sign ACKNOWLEDGEMENT OF HANDBOOK R…" at bounding box center [457, 264] width 575 height 494
click at [686, 321] on button "View" at bounding box center [702, 316] width 62 height 22
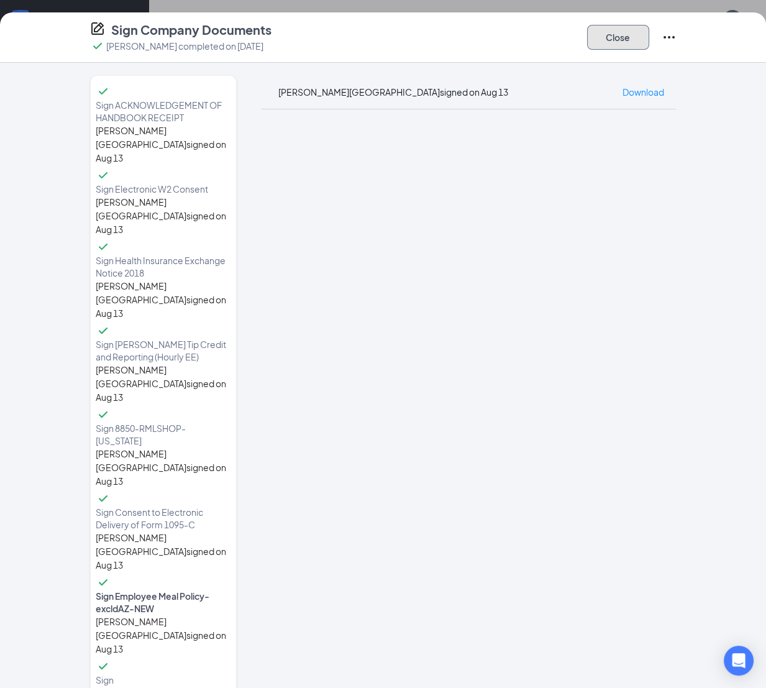
click at [627, 37] on button "Close" at bounding box center [618, 37] width 62 height 25
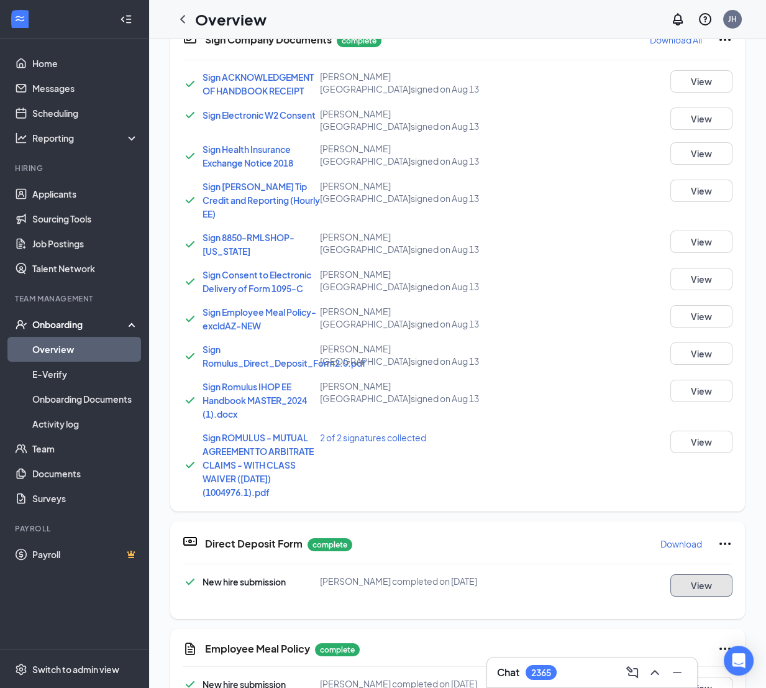
click at [686, 399] on button "View" at bounding box center [702, 585] width 62 height 22
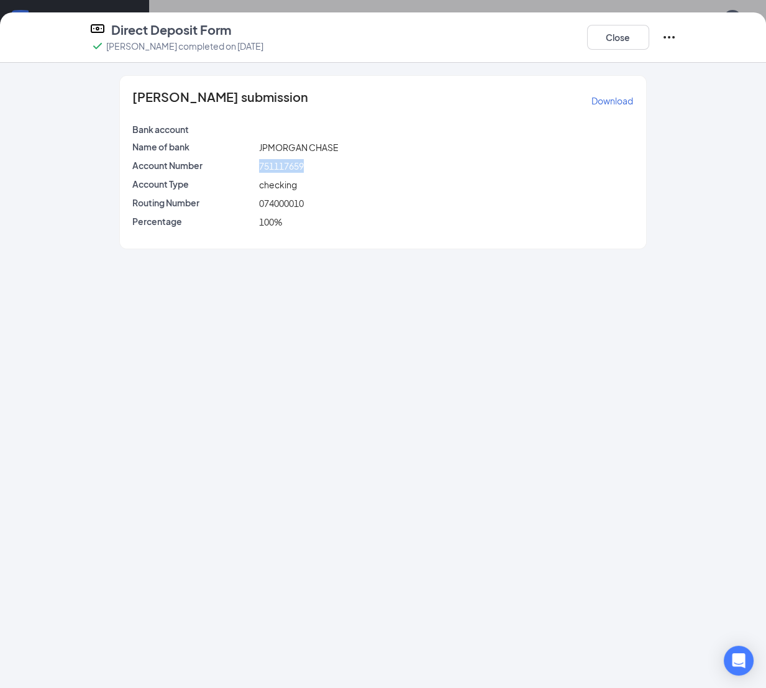
drag, startPoint x: 288, startPoint y: 163, endPoint x: 254, endPoint y: 165, distance: 34.2
click at [254, 165] on div "Account Number 751117659" at bounding box center [383, 166] width 507 height 14
copy div "751117659"
